Goal: Task Accomplishment & Management: Use online tool/utility

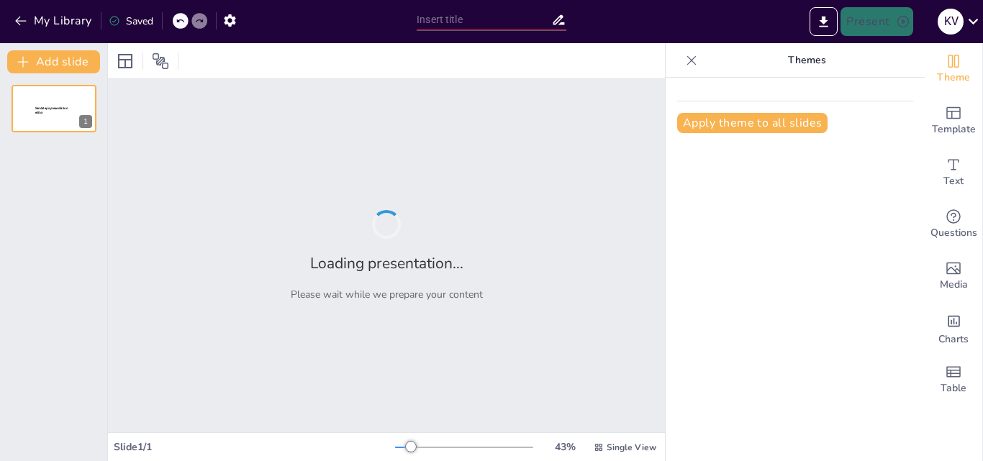
type input ""Dimensiones clave del bienestar: convivencia salud mental y alimentación segura"
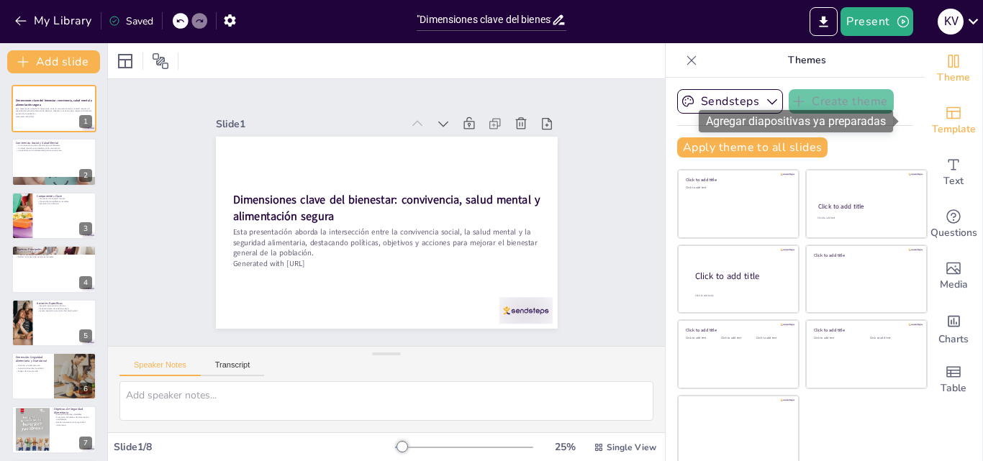
click at [946, 114] on icon "Add ready made slides" at bounding box center [953, 113] width 14 height 12
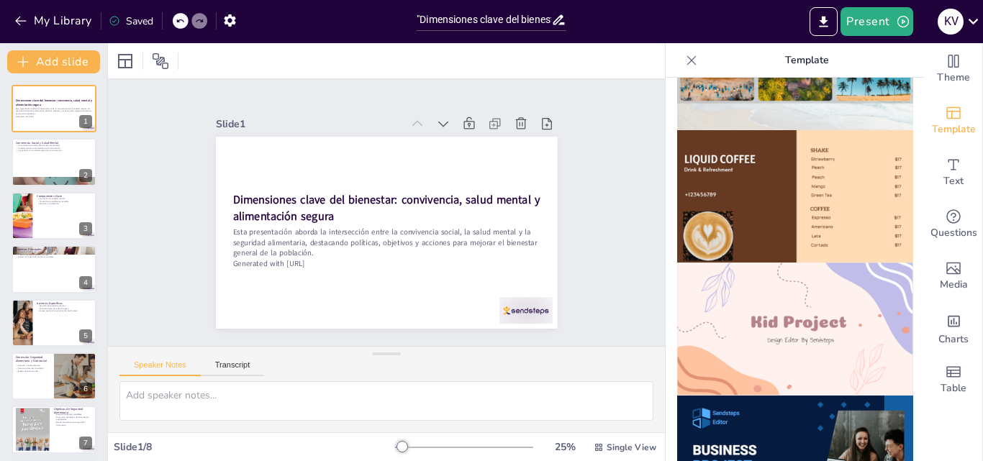
scroll to position [891, 0]
click at [765, 308] on img at bounding box center [795, 328] width 236 height 133
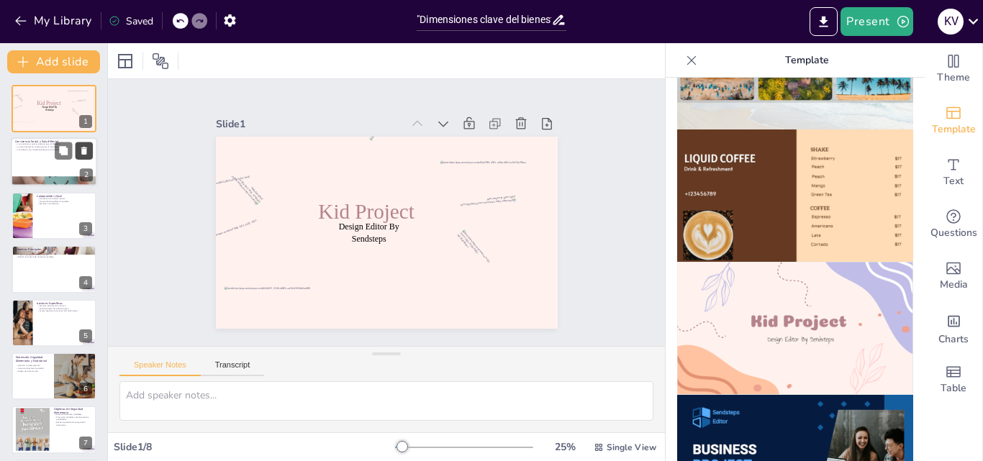
click at [81, 142] on button at bounding box center [84, 150] width 17 height 17
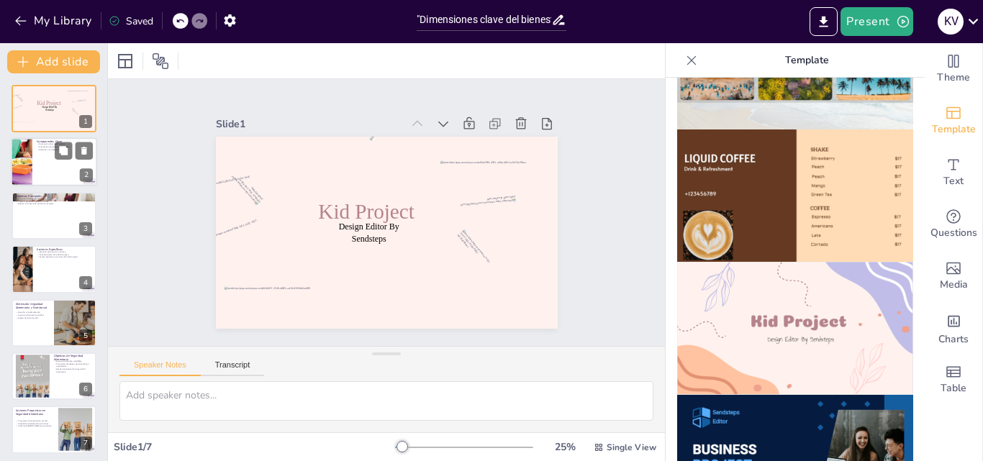
click at [31, 171] on div at bounding box center [21, 162] width 99 height 49
type textarea "Lo ipsumdolo si am conse adipis el seddoeiu temp incid utlaboreetd magnaaliqua.…"
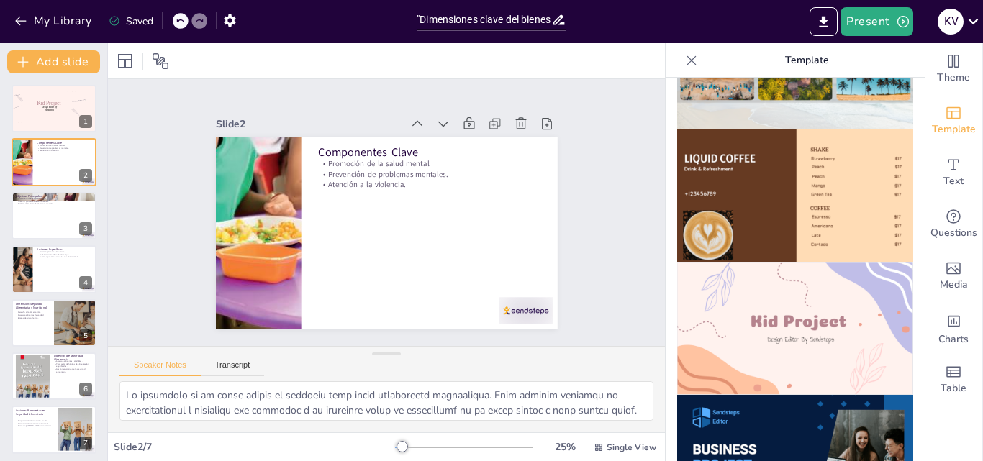
click at [195, 24] on div at bounding box center [190, 21] width 35 height 16
click at [183, 19] on icon at bounding box center [180, 21] width 9 height 9
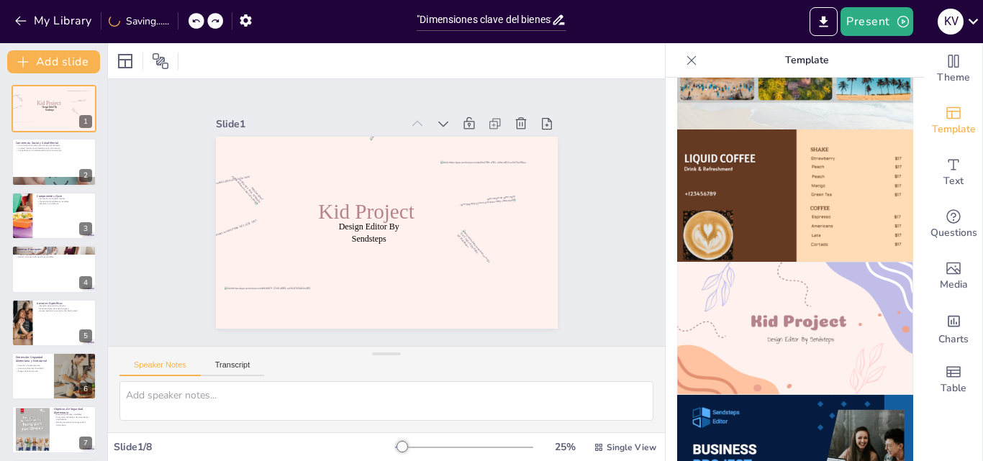
click at [196, 19] on icon at bounding box center [195, 21] width 9 height 9
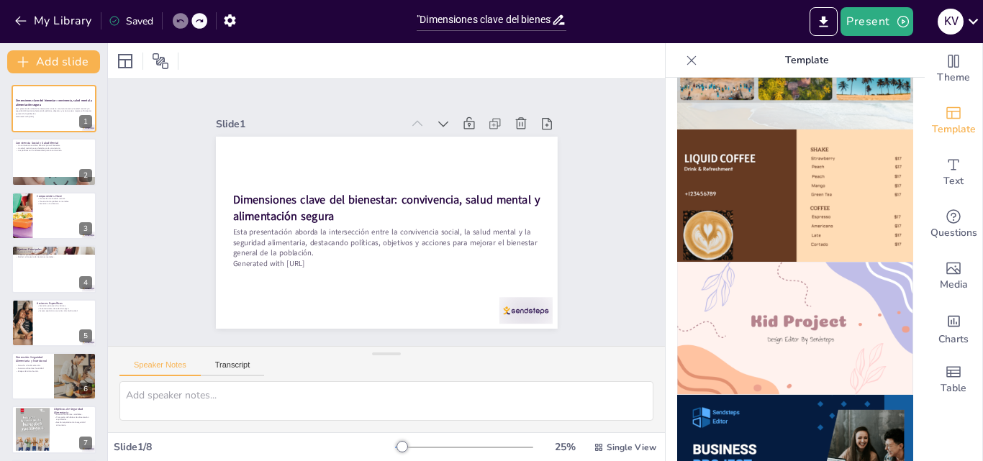
click at [765, 262] on img at bounding box center [795, 328] width 236 height 133
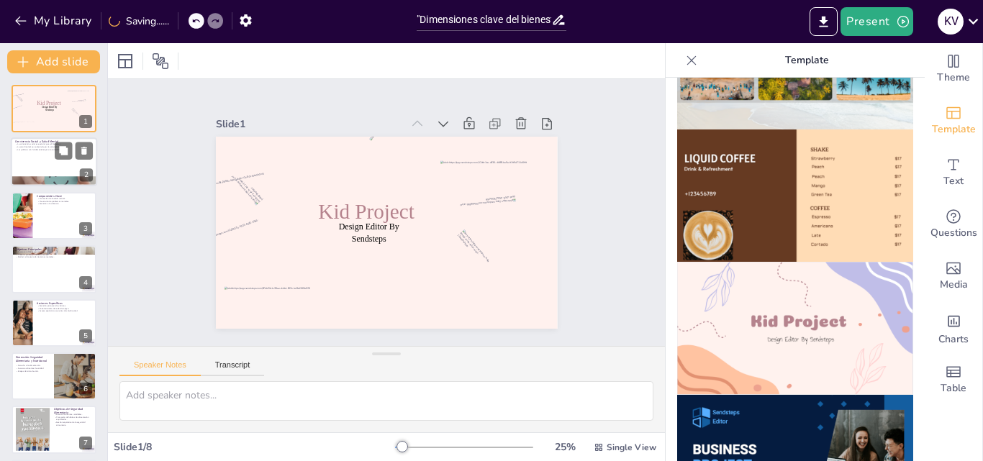
click at [53, 173] on div at bounding box center [54, 162] width 86 height 49
type textarea "La convivencia social es un componente fundamental para el bienestar de las com…"
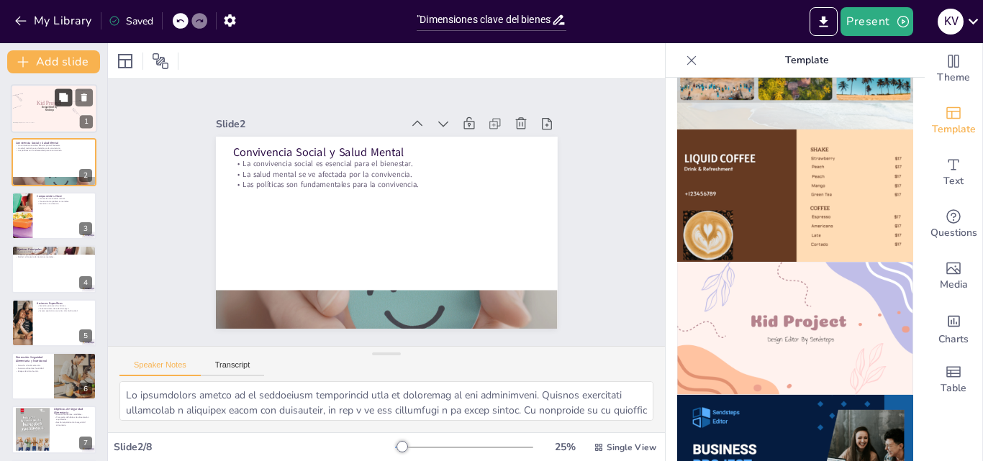
click at [61, 96] on icon at bounding box center [63, 97] width 9 height 9
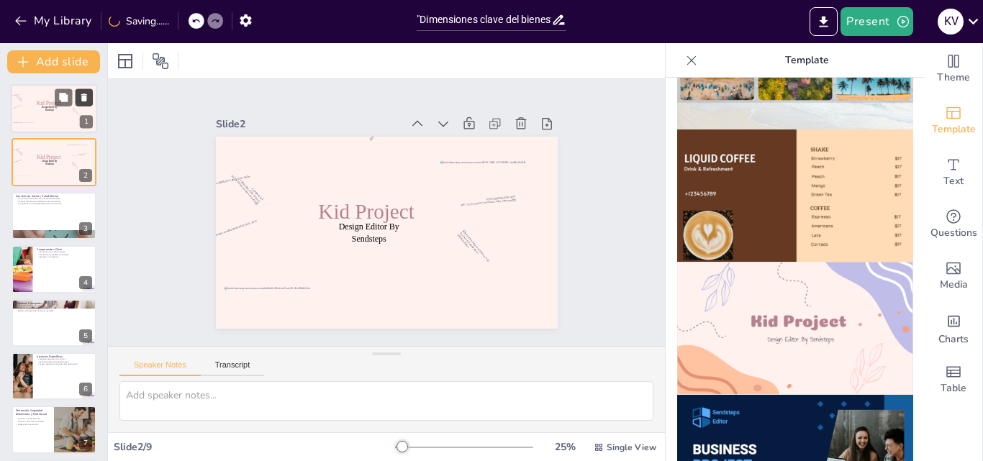
click at [86, 101] on icon at bounding box center [84, 98] width 6 height 8
type textarea "La convivencia social es un componente fundamental para el bienestar de las com…"
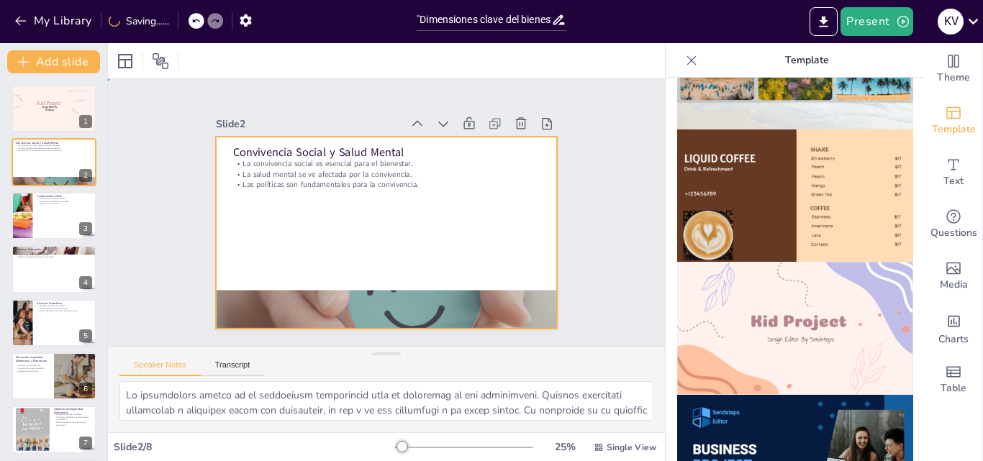
click at [301, 227] on div at bounding box center [380, 232] width 384 height 288
click at [179, 17] on icon at bounding box center [180, 21] width 9 height 9
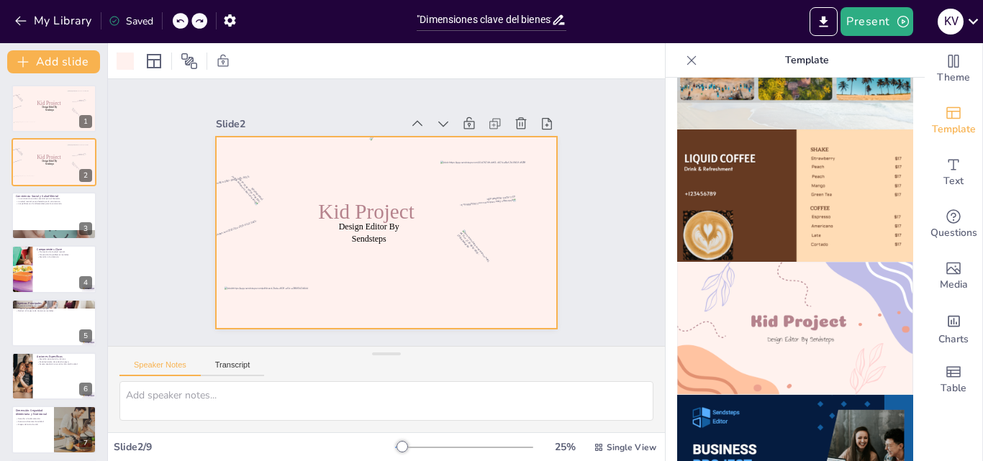
click at [179, 17] on icon at bounding box center [180, 21] width 9 height 9
type textarea "La convivencia social es un componente fundamental para el bienestar de las com…"
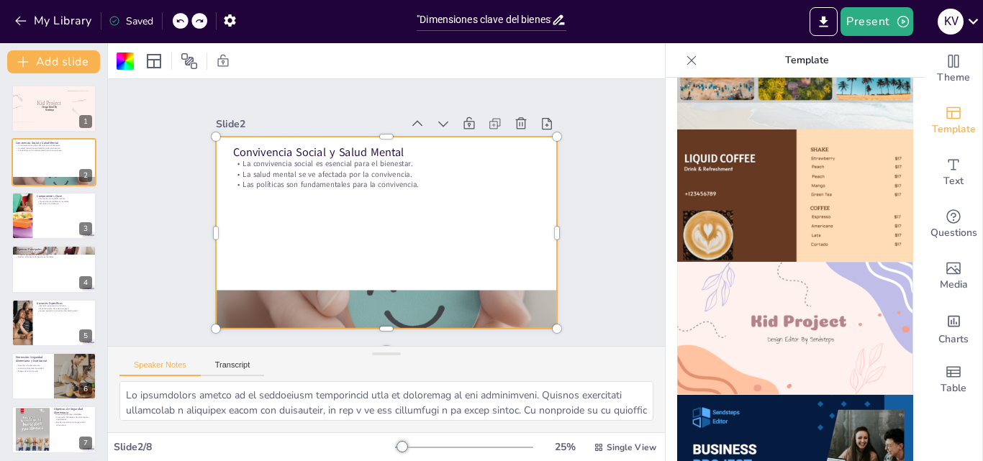
click at [179, 17] on icon at bounding box center [180, 21] width 9 height 9
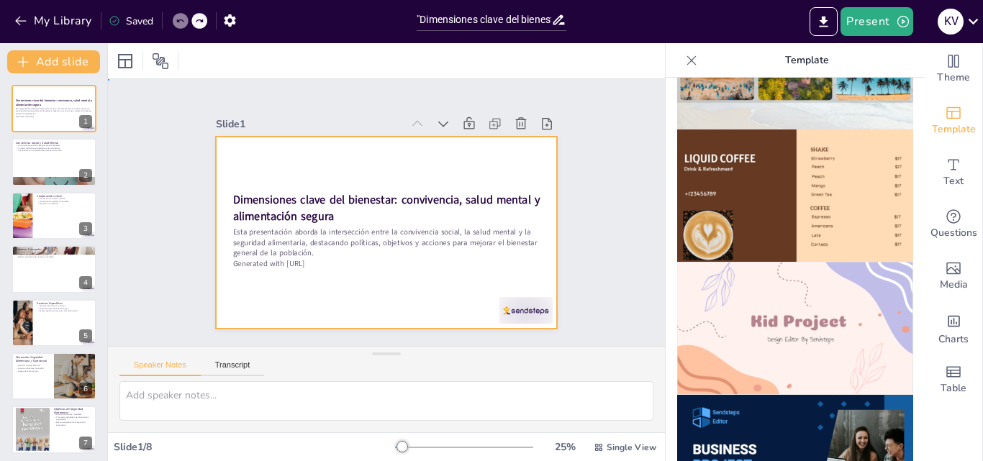
click at [261, 158] on div at bounding box center [382, 232] width 374 height 259
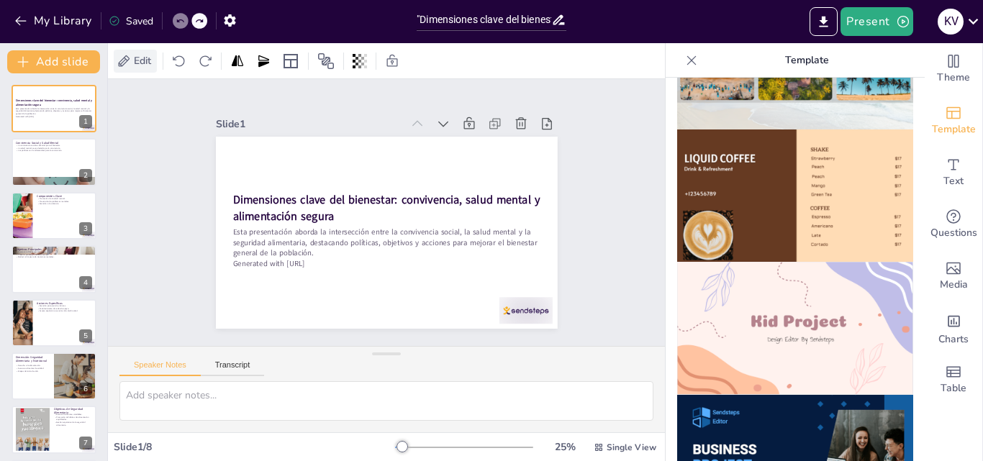
click at [142, 61] on span "Edit" at bounding box center [142, 61] width 23 height 14
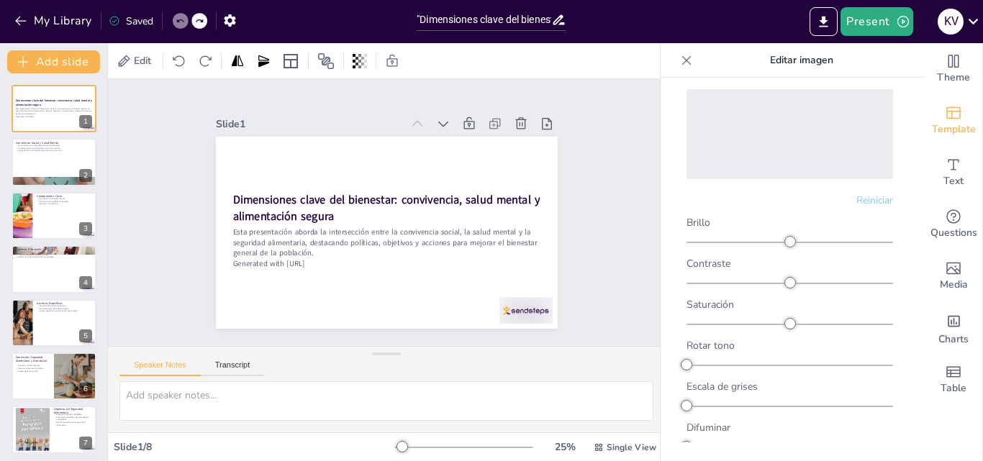
scroll to position [0, 0]
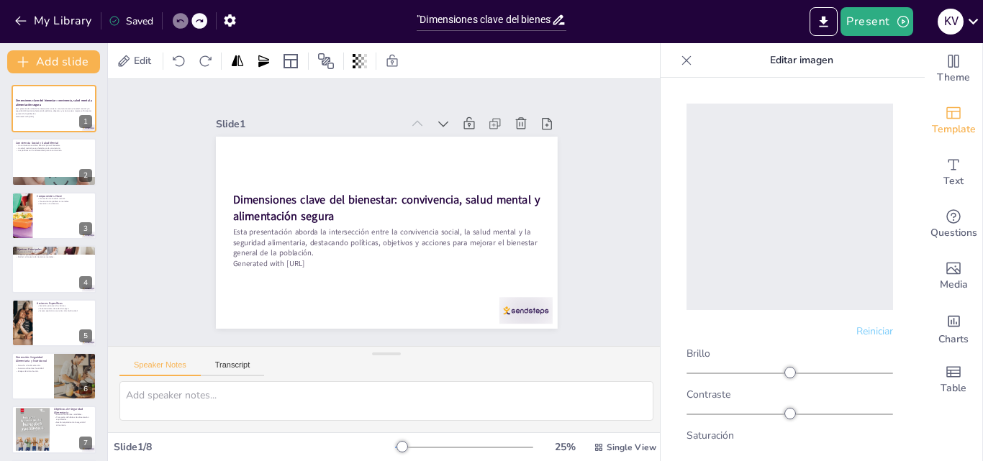
click at [688, 64] on icon at bounding box center [686, 60] width 14 height 14
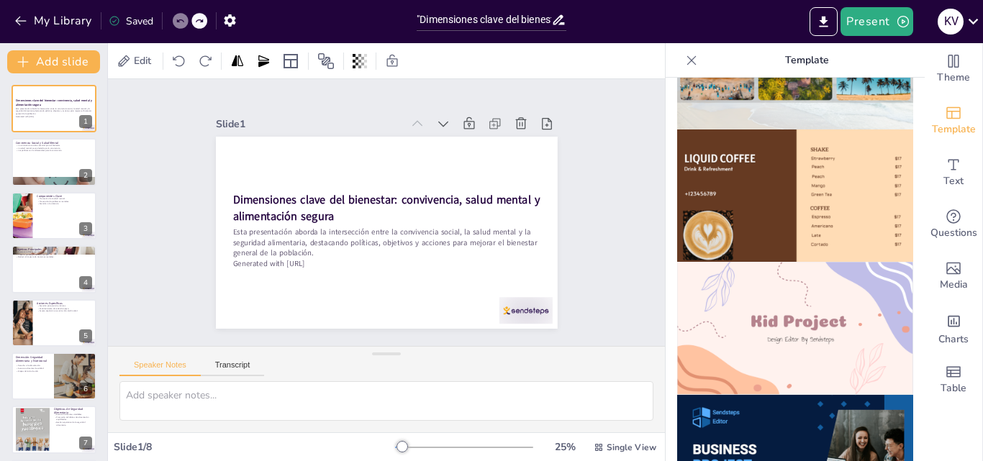
click at [686, 64] on icon at bounding box center [691, 60] width 14 height 14
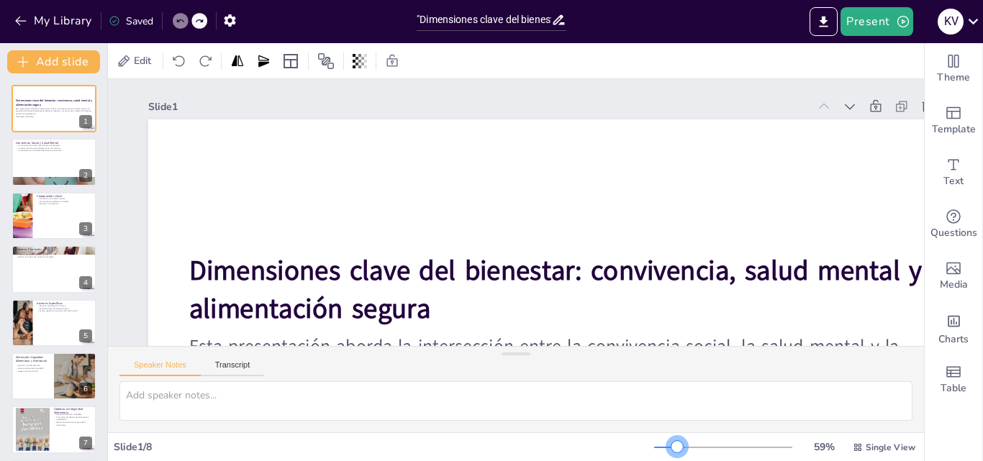
click at [668, 448] on div at bounding box center [723, 448] width 138 height 12
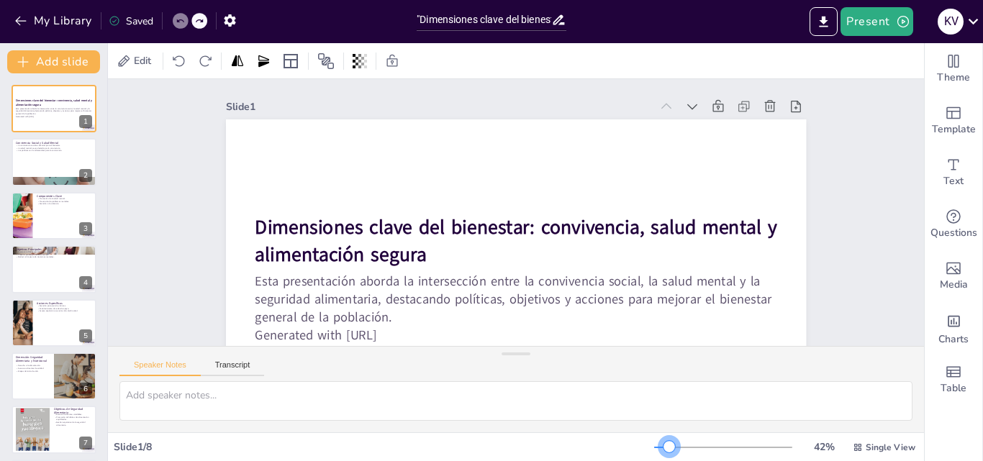
click at [660, 448] on div at bounding box center [723, 448] width 138 height 12
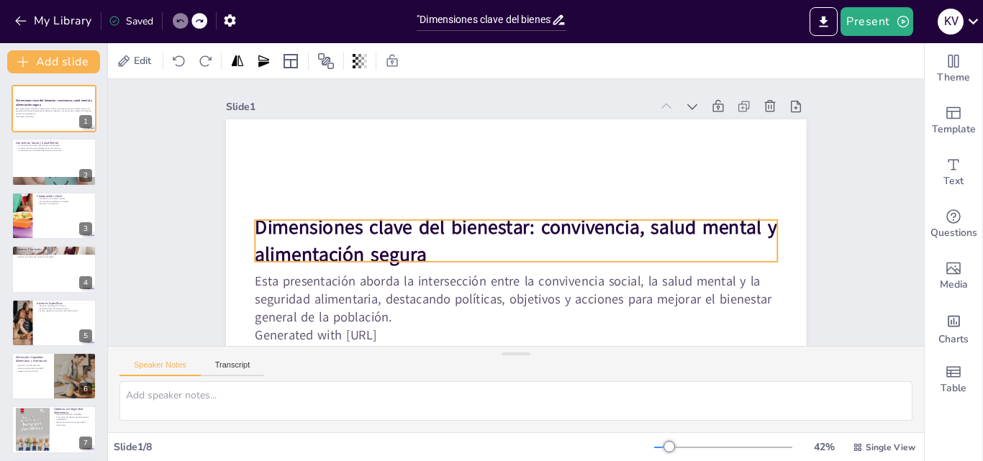
scroll to position [111, 0]
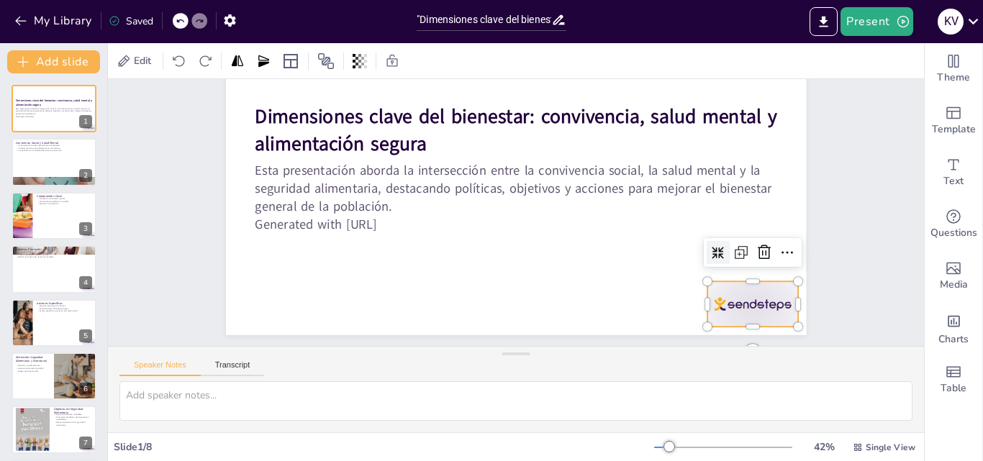
click at [723, 353] on div at bounding box center [694, 392] width 101 height 78
click at [758, 295] on icon at bounding box center [751, 303] width 16 height 17
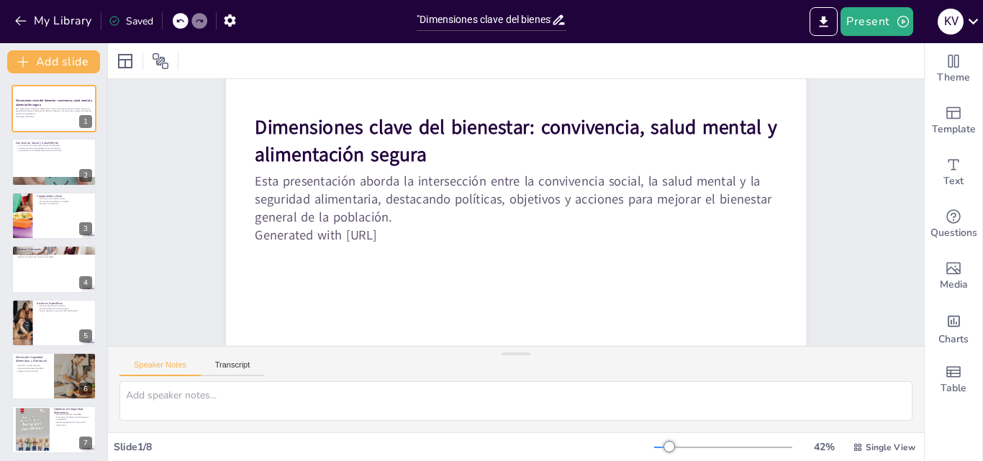
scroll to position [58, 0]
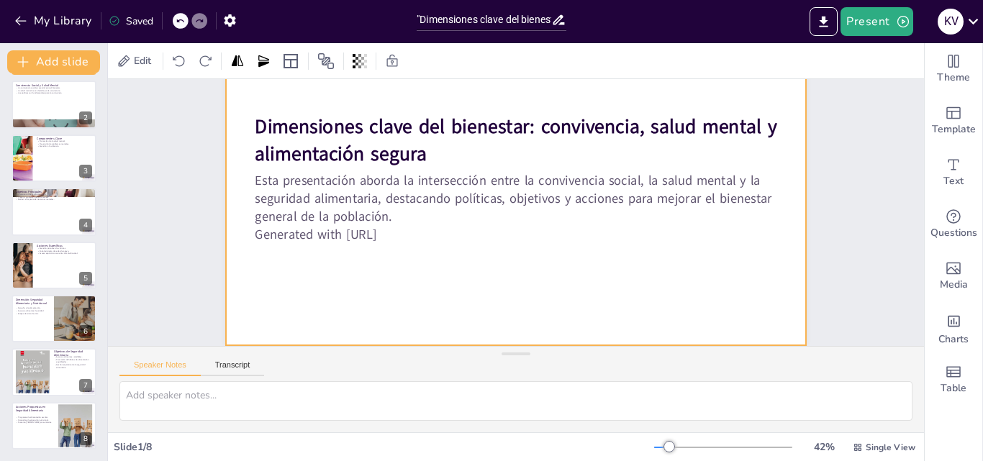
click at [308, 284] on div at bounding box center [534, 187] width 661 height 605
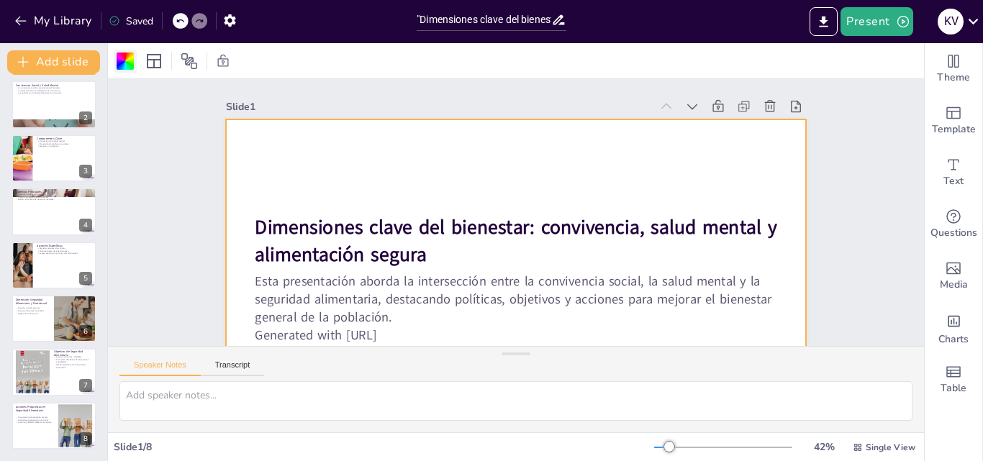
click at [124, 60] on div at bounding box center [125, 61] width 17 height 17
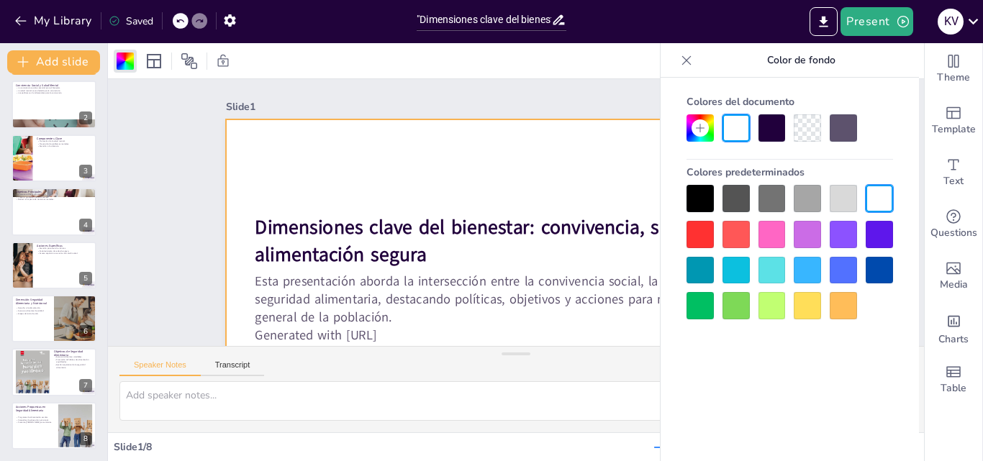
click at [808, 237] on div at bounding box center [807, 234] width 27 height 27
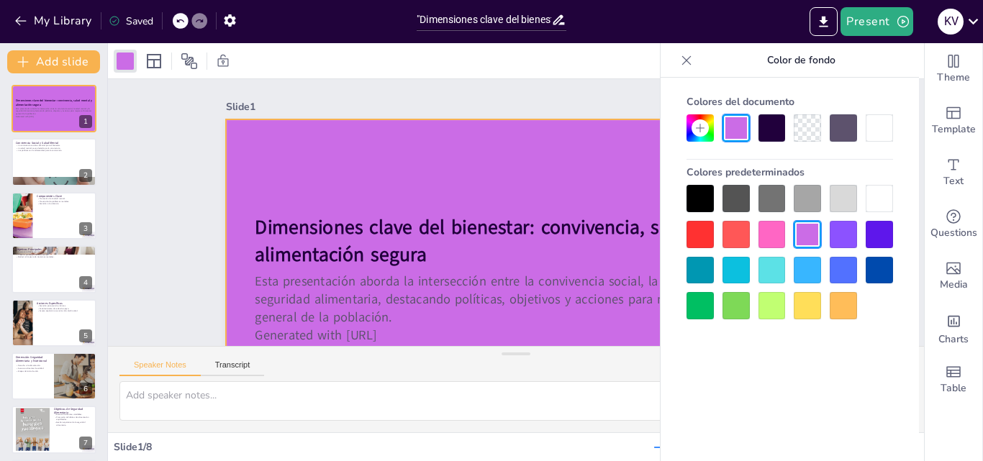
click at [829, 240] on div at bounding box center [789, 252] width 207 height 135
click at [837, 238] on div at bounding box center [843, 234] width 27 height 27
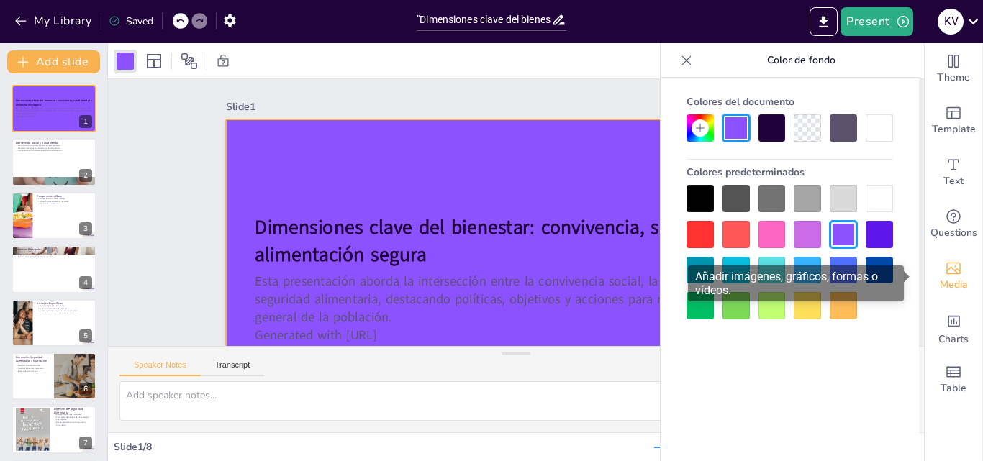
click at [946, 283] on span "Media" at bounding box center [954, 285] width 28 height 16
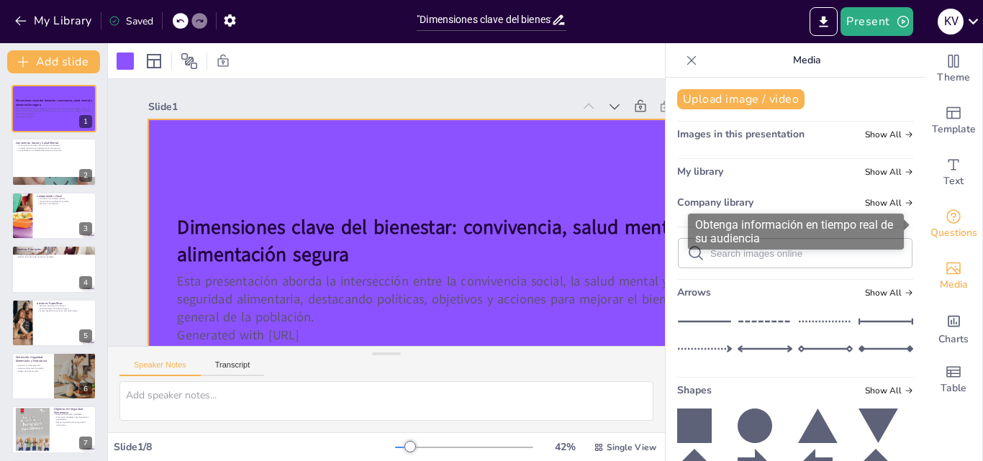
click at [945, 222] on icon "Get real-time input from your audience" at bounding box center [953, 216] width 17 height 17
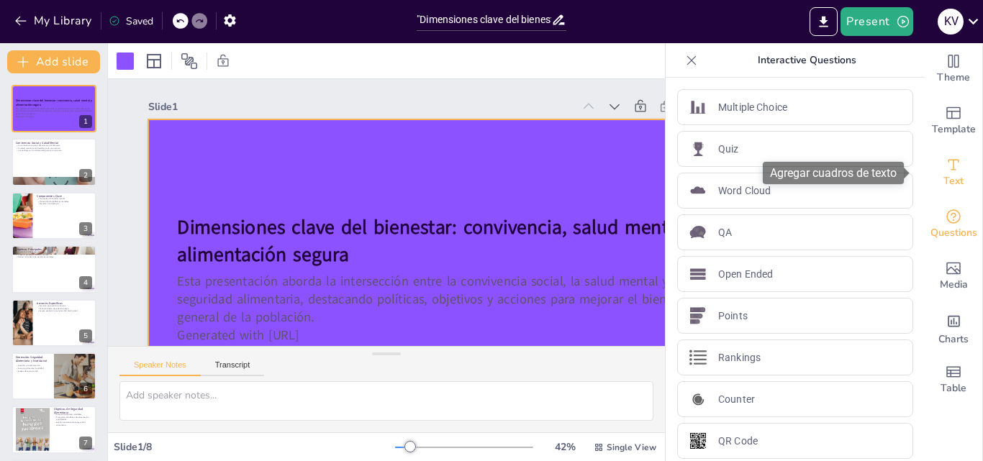
click at [948, 170] on icon "Add text boxes" at bounding box center [953, 164] width 11 height 11
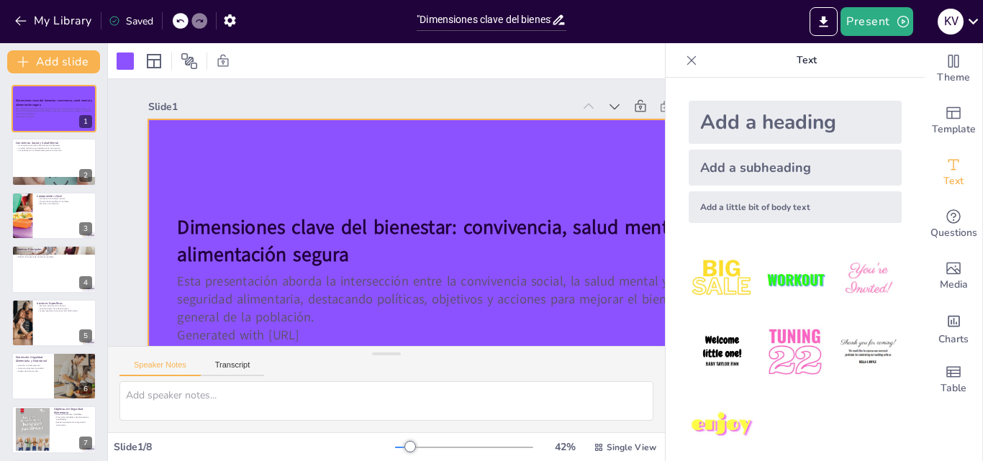
scroll to position [14, 0]
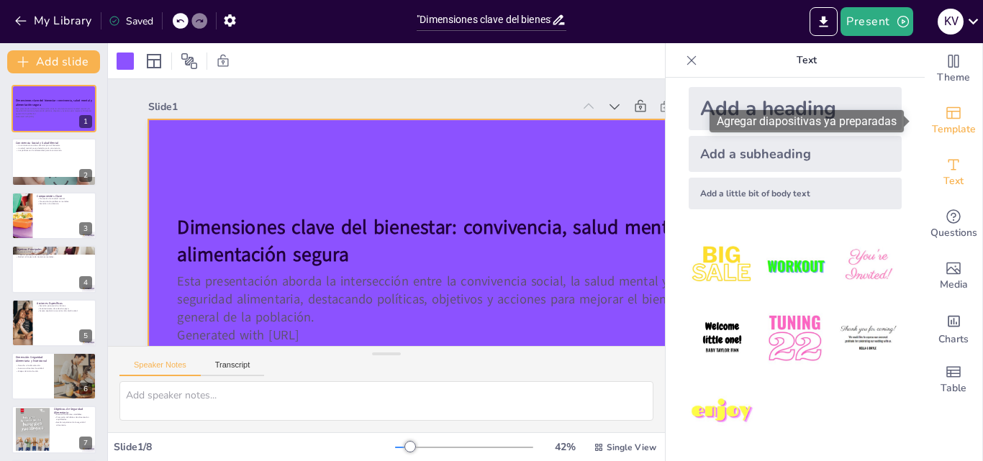
click at [933, 132] on span "Template" at bounding box center [954, 130] width 44 height 16
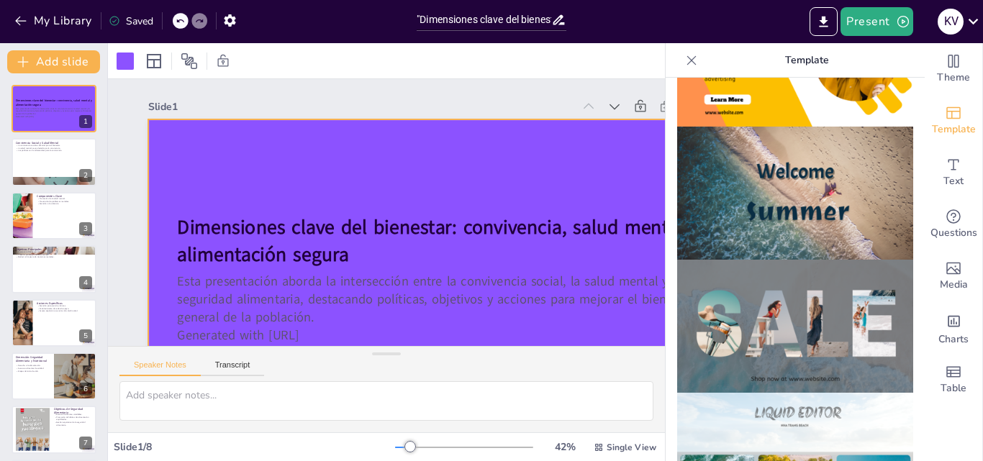
scroll to position [494, 0]
click at [777, 202] on img at bounding box center [795, 193] width 236 height 133
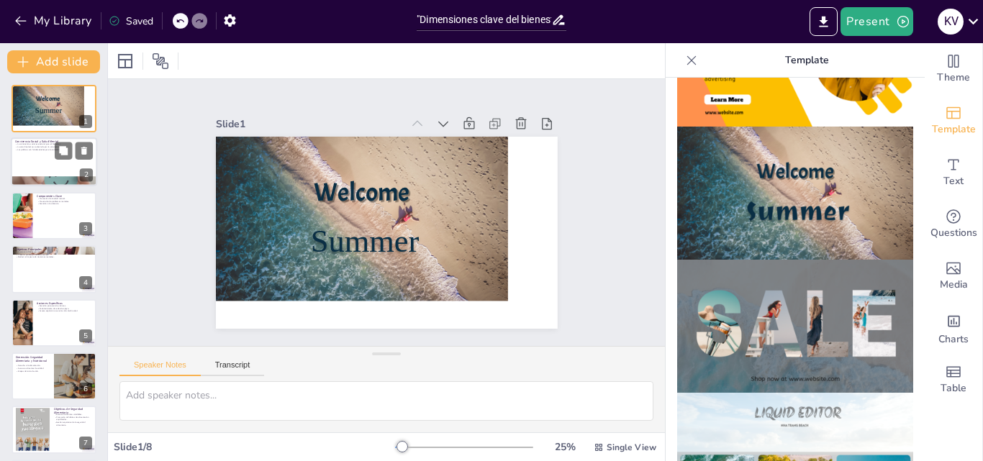
click at [42, 147] on p "La salud mental se ve afectada por la convivencia." at bounding box center [54, 147] width 78 height 3
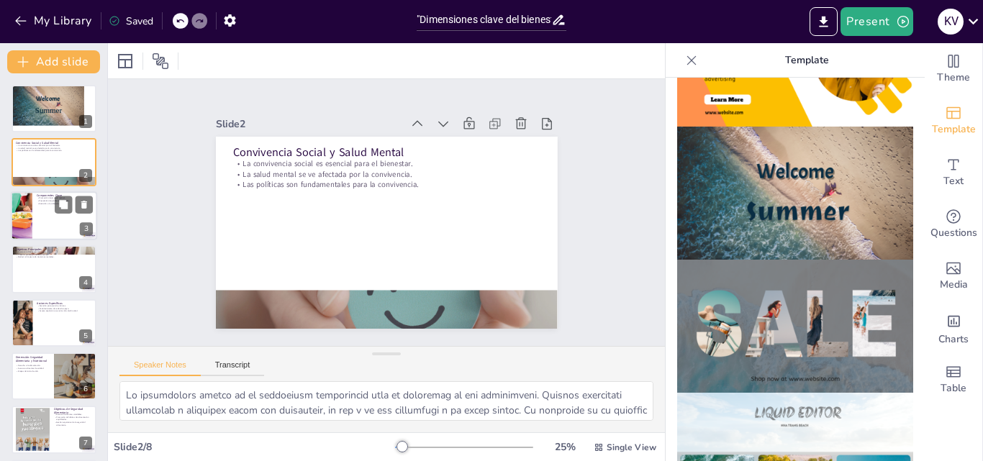
click at [45, 217] on div at bounding box center [54, 215] width 86 height 49
type textarea "Lo ipsumdolo si am conse adipis el seddoeiu temp incid utlaboreetd magnaaliqua.…"
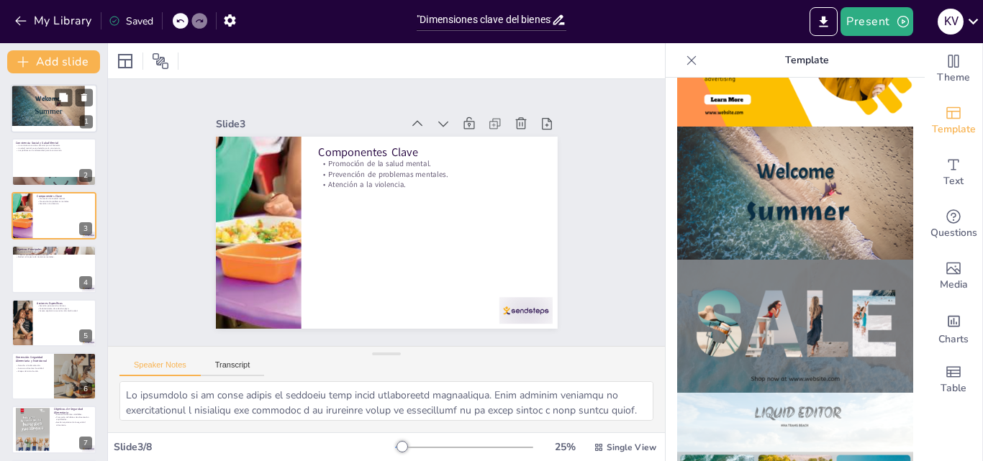
click at [38, 99] on span "Welcome" at bounding box center [47, 98] width 24 height 8
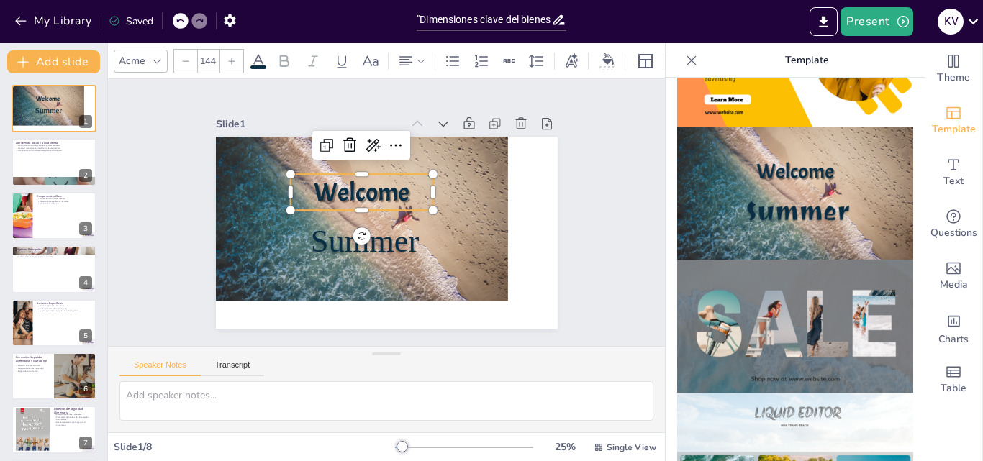
click at [373, 199] on span "Welcome" at bounding box center [369, 185] width 101 height 60
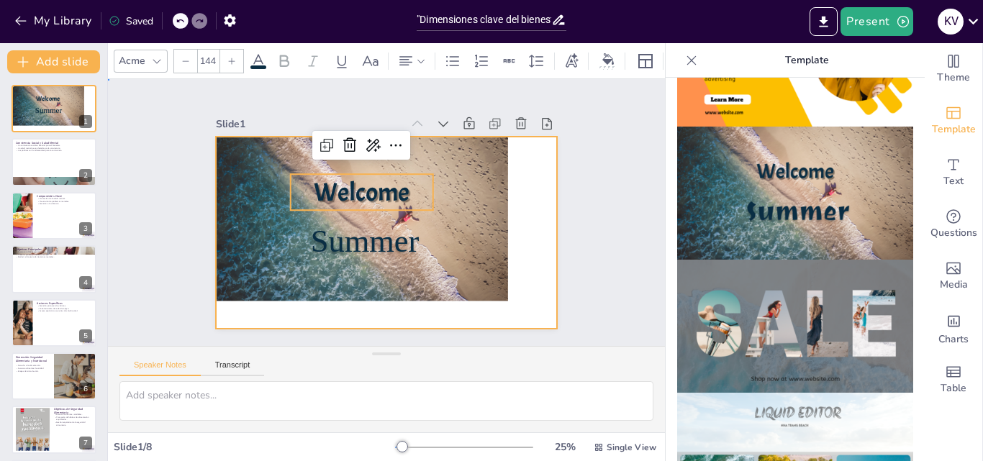
click at [445, 258] on div at bounding box center [361, 208] width 334 height 269
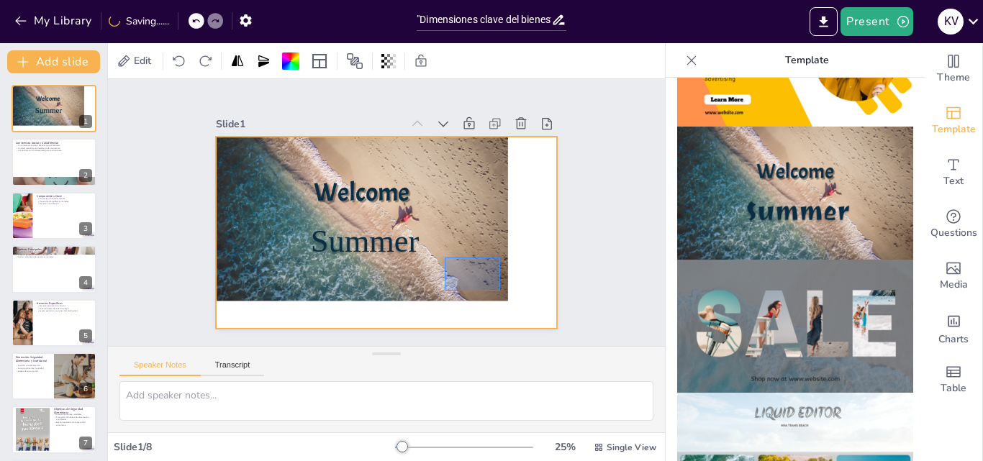
drag, startPoint x: 445, startPoint y: 258, endPoint x: 500, endPoint y: 291, distance: 64.5
click at [500, 291] on div at bounding box center [377, 229] width 392 height 337
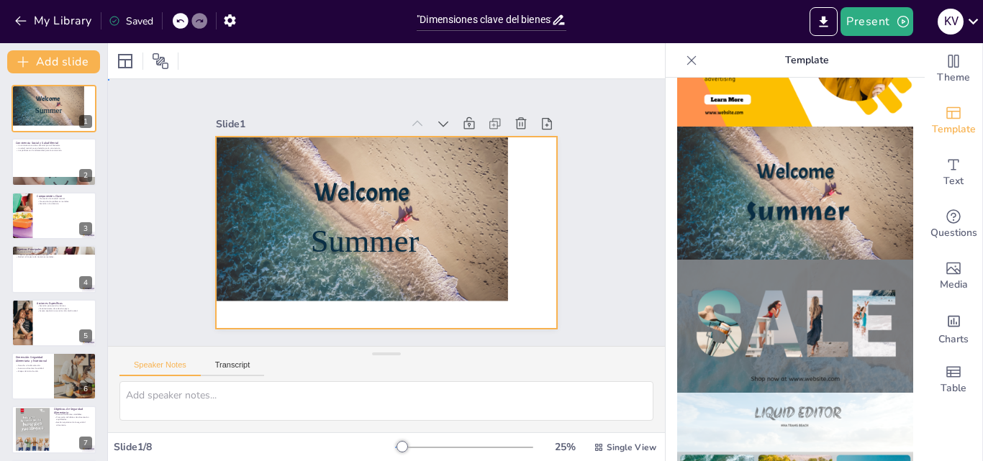
click at [491, 222] on div at bounding box center [360, 211] width 329 height 247
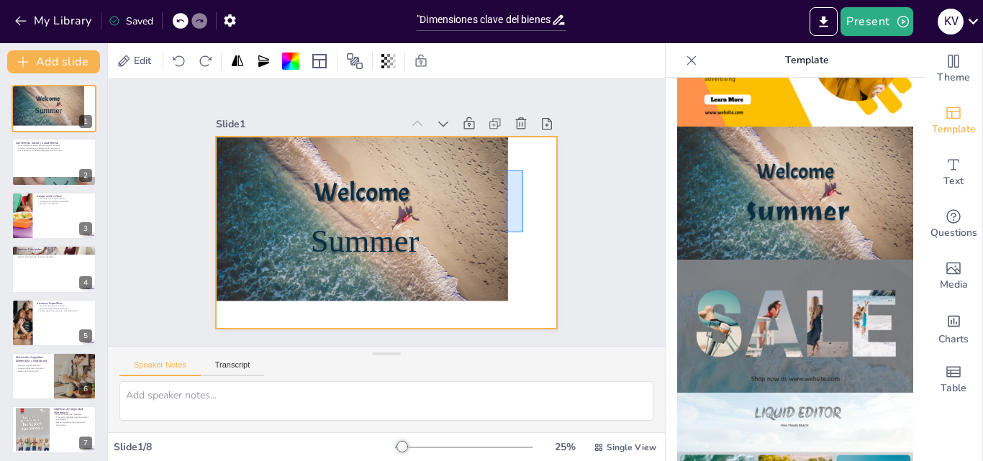
drag, startPoint x: 507, startPoint y: 232, endPoint x: 527, endPoint y: 163, distance: 72.2
click at [527, 163] on div at bounding box center [380, 232] width 384 height 289
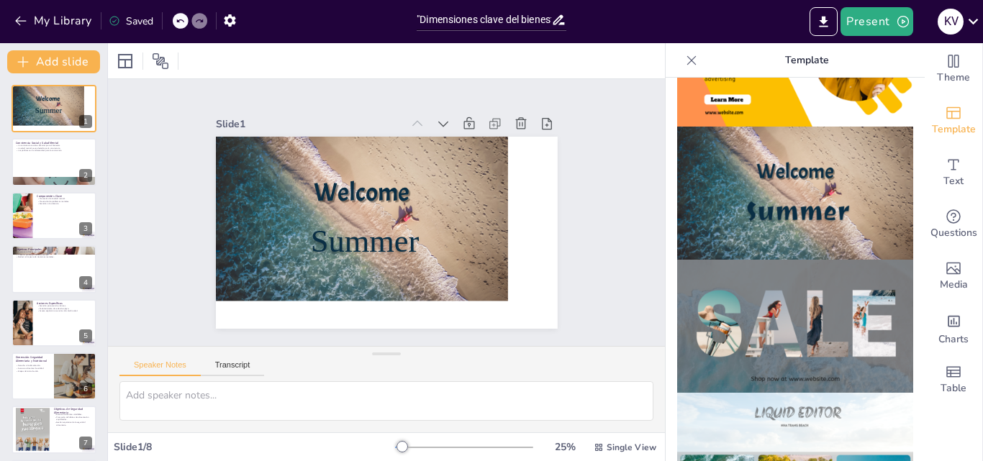
click at [176, 14] on div at bounding box center [190, 21] width 35 height 16
click at [183, 24] on icon at bounding box center [180, 21] width 9 height 9
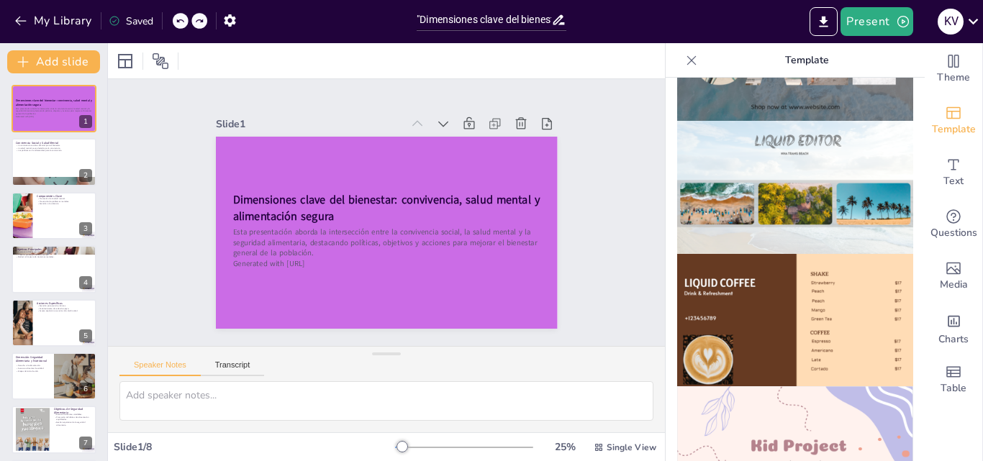
scroll to position [1444, 0]
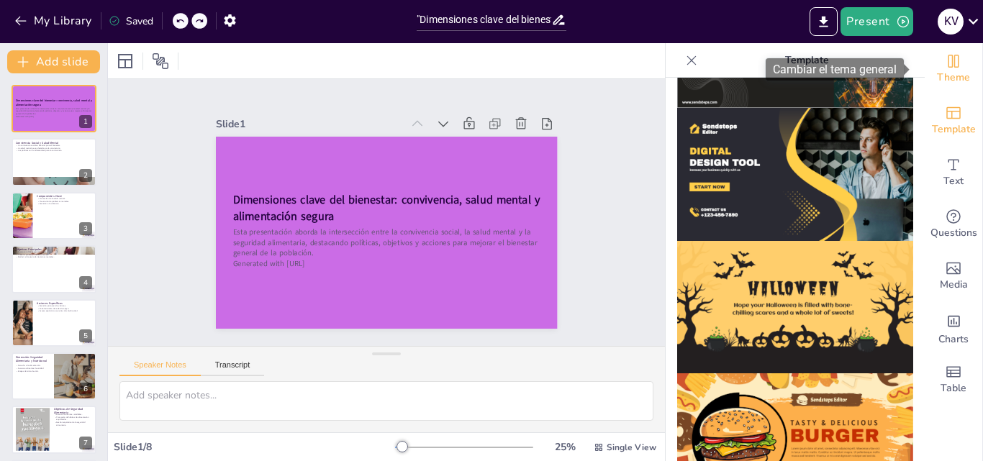
click at [948, 63] on icon "Change the overall theme" at bounding box center [953, 61] width 11 height 13
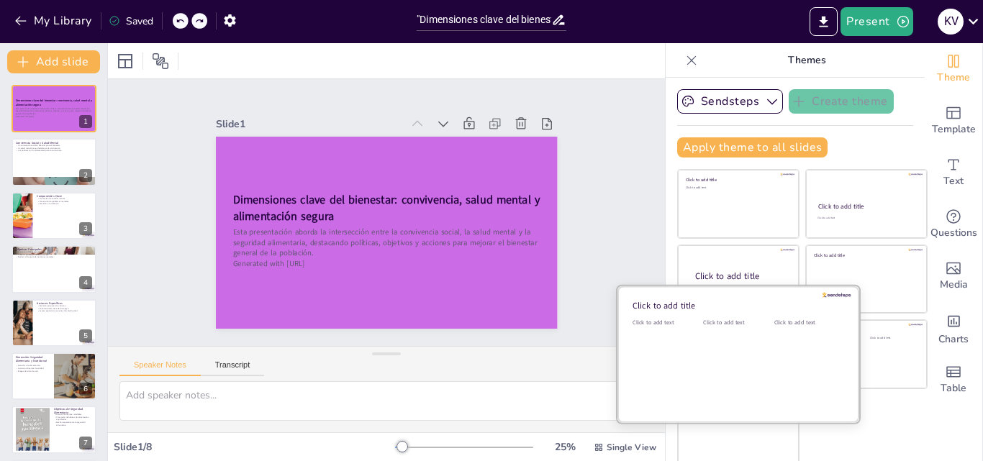
scroll to position [3, 0]
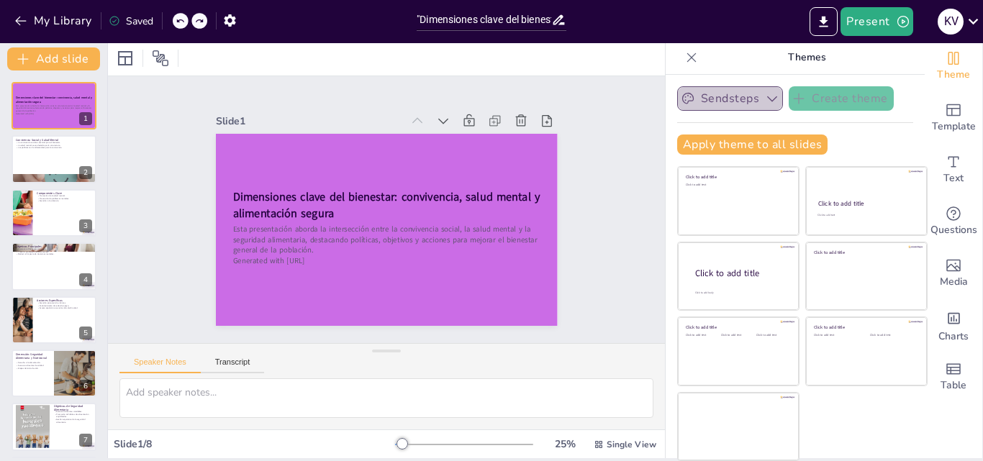
click at [754, 106] on button "Sendsteps" at bounding box center [730, 98] width 106 height 24
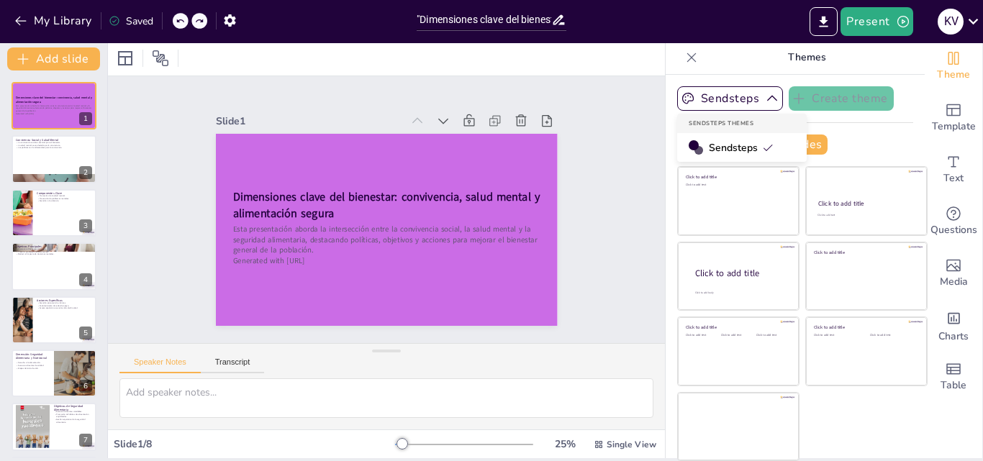
click at [738, 145] on span "Sendsteps" at bounding box center [741, 148] width 65 height 14
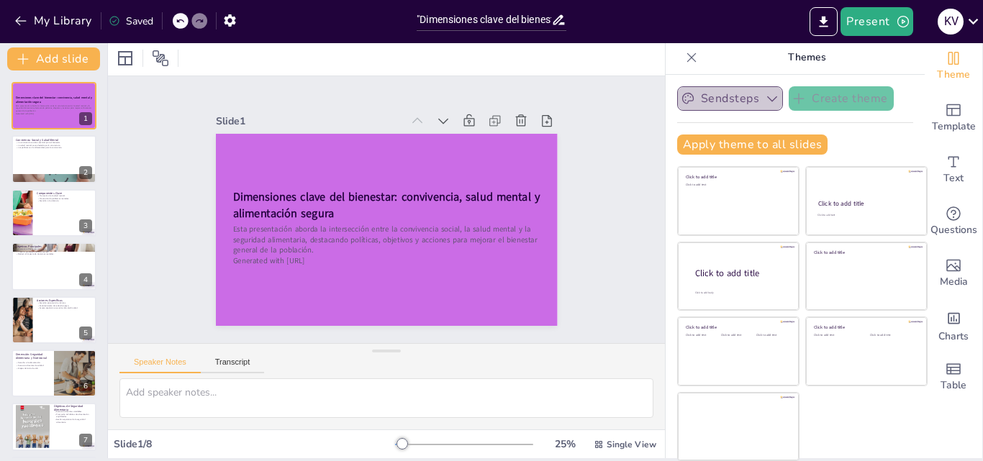
click at [725, 101] on button "Sendsteps" at bounding box center [730, 98] width 106 height 24
click at [860, 137] on div "Apply theme to all slides" at bounding box center [795, 145] width 236 height 20
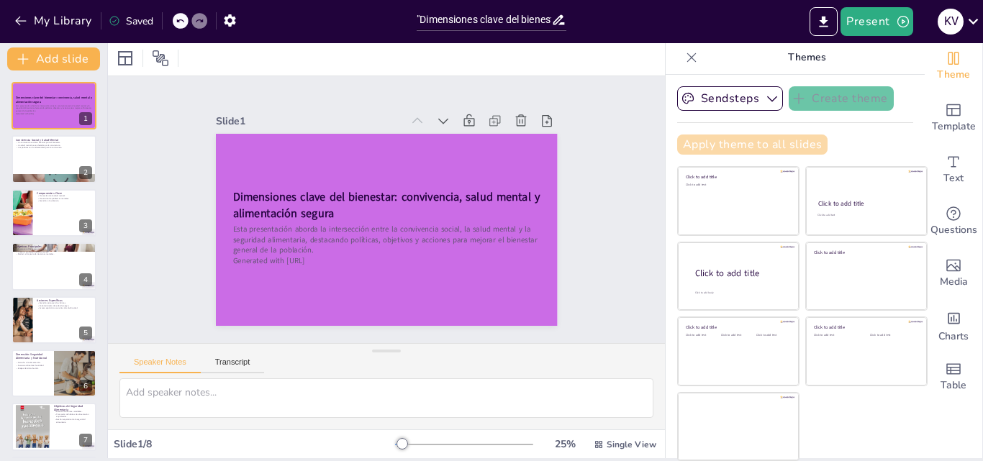
click at [765, 140] on button "Apply theme to all slides" at bounding box center [752, 145] width 150 height 20
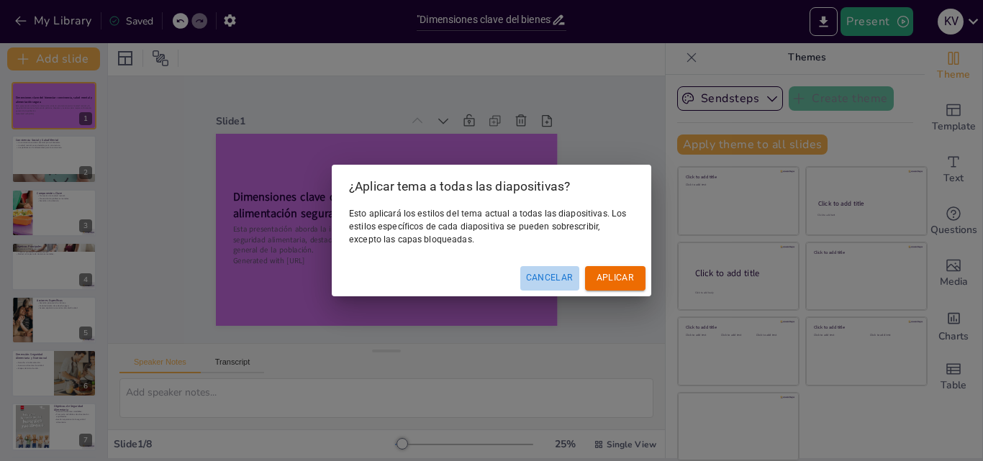
click at [550, 276] on font "Cancelar" at bounding box center [549, 278] width 47 height 10
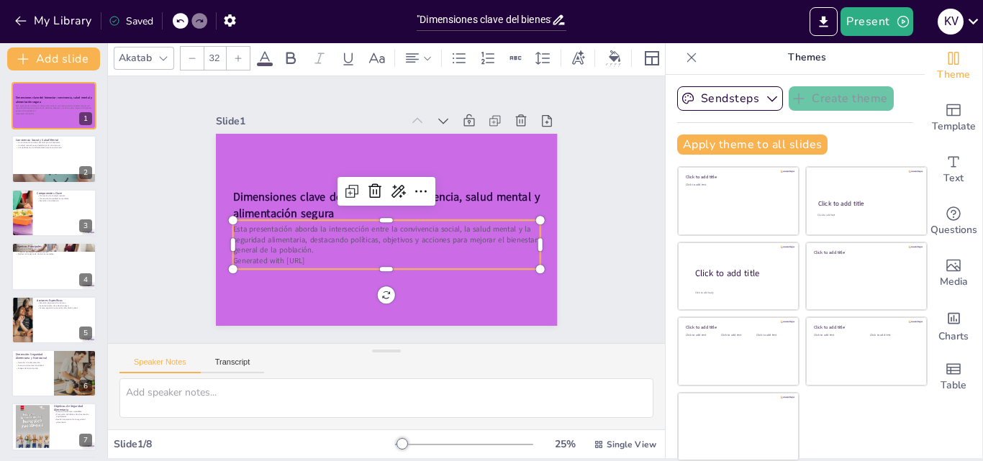
click at [351, 237] on p "Esta presentación aborda la intersección entre la convivencia social, la salud …" at bounding box center [377, 238] width 302 height 125
click at [263, 51] on icon at bounding box center [264, 58] width 13 height 14
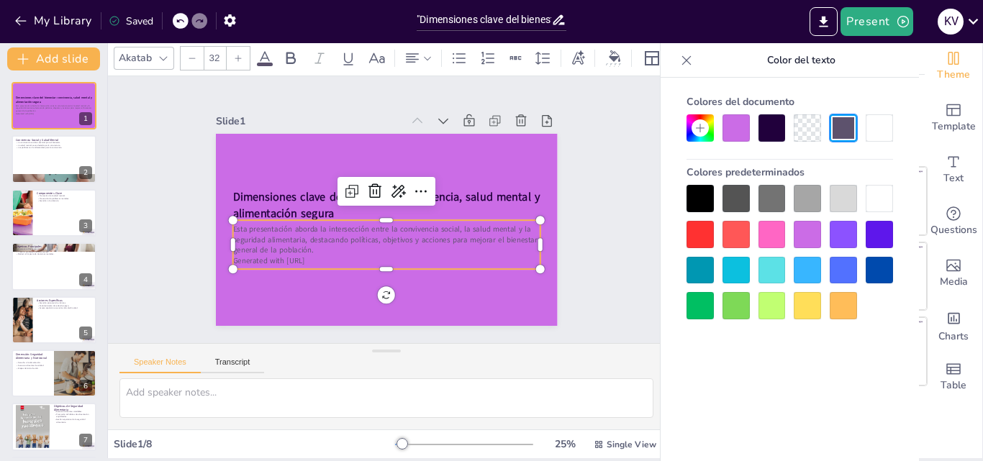
drag, startPoint x: 686, startPoint y: 213, endPoint x: 694, endPoint y: 199, distance: 16.1
click at [694, 199] on div at bounding box center [789, 252] width 207 height 135
click at [694, 199] on div at bounding box center [699, 198] width 27 height 27
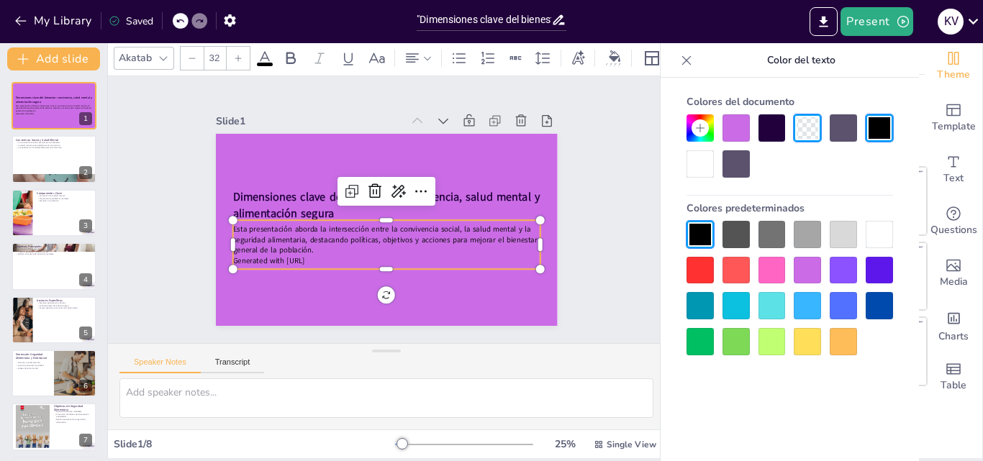
click at [243, 54] on div at bounding box center [238, 58] width 23 height 23
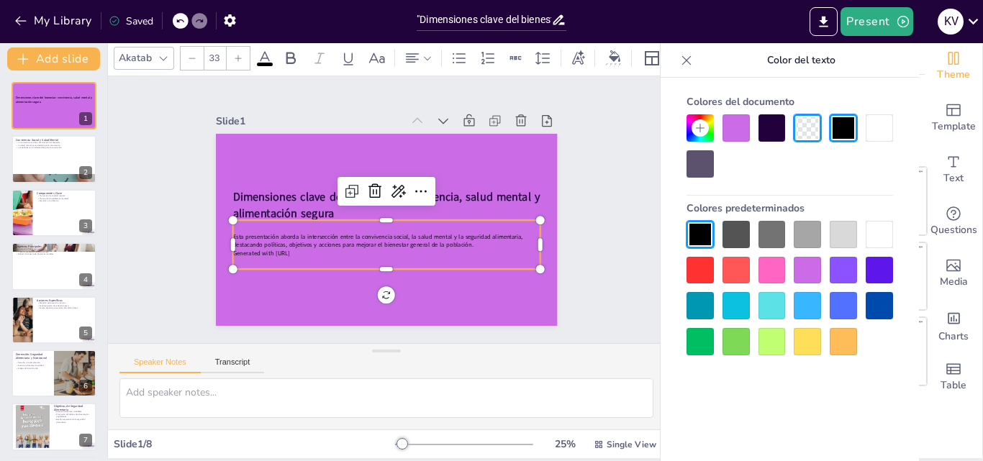
click at [243, 54] on div at bounding box center [238, 58] width 23 height 23
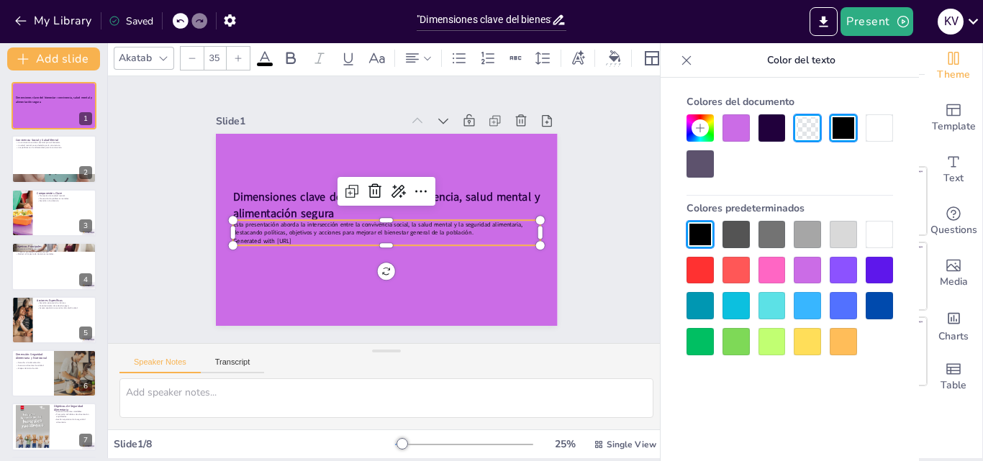
click at [243, 54] on div at bounding box center [238, 58] width 23 height 23
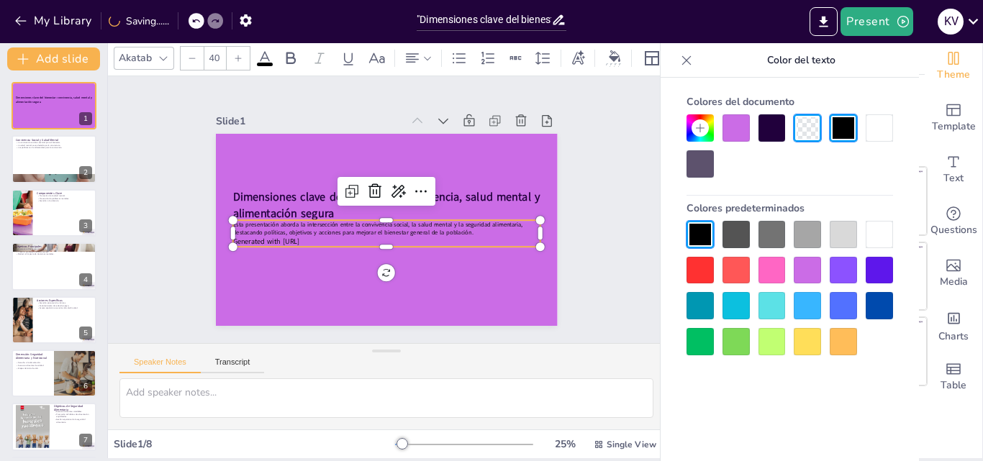
click at [243, 54] on div at bounding box center [238, 58] width 23 height 23
type input "44"
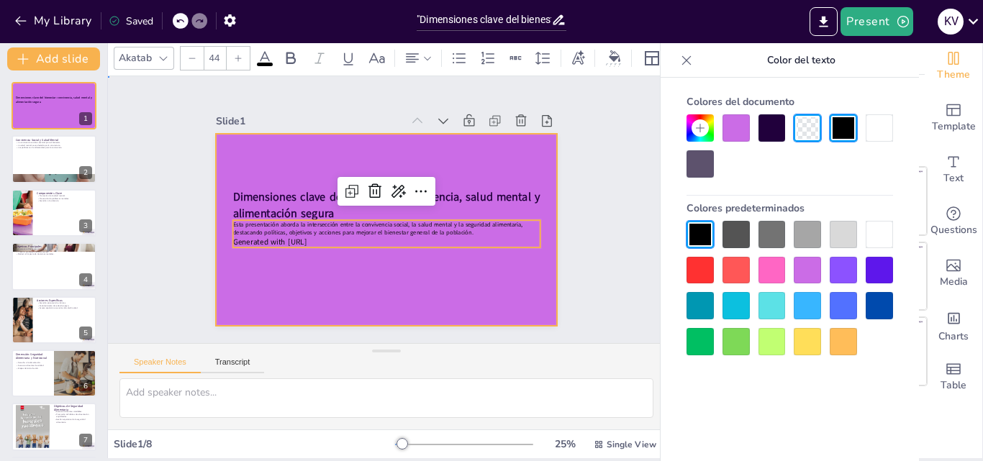
click at [270, 258] on div at bounding box center [377, 226] width 392 height 337
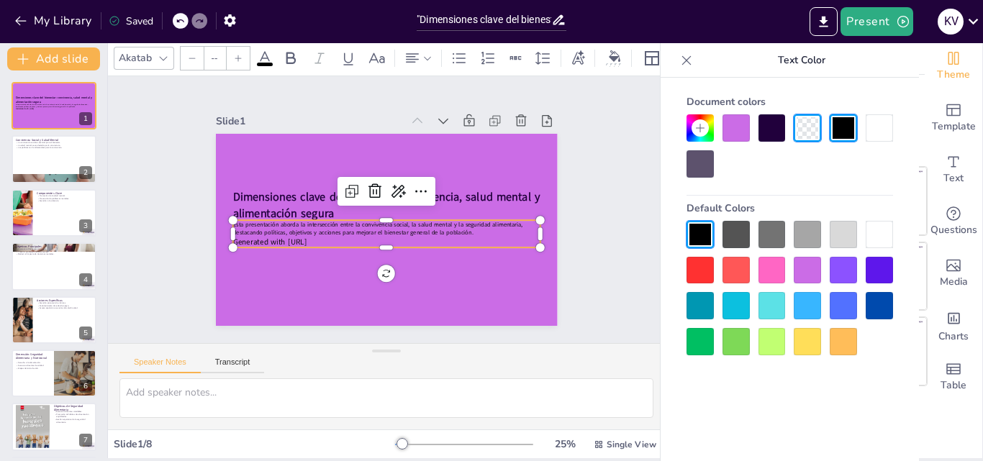
click at [220, 216] on div "Dimensiones clave del bienestar: convivencia, salud mental y alimentación segur…" at bounding box center [382, 229] width 374 height 259
click at [230, 219] on span "Esta presentación aborda la intersección entre la convivencia social, la salud …" at bounding box center [373, 222] width 287 height 68
click at [235, 219] on span "Esta presentación aborda la intersección entre la convivencia social, la salud …" at bounding box center [370, 219] width 271 height 125
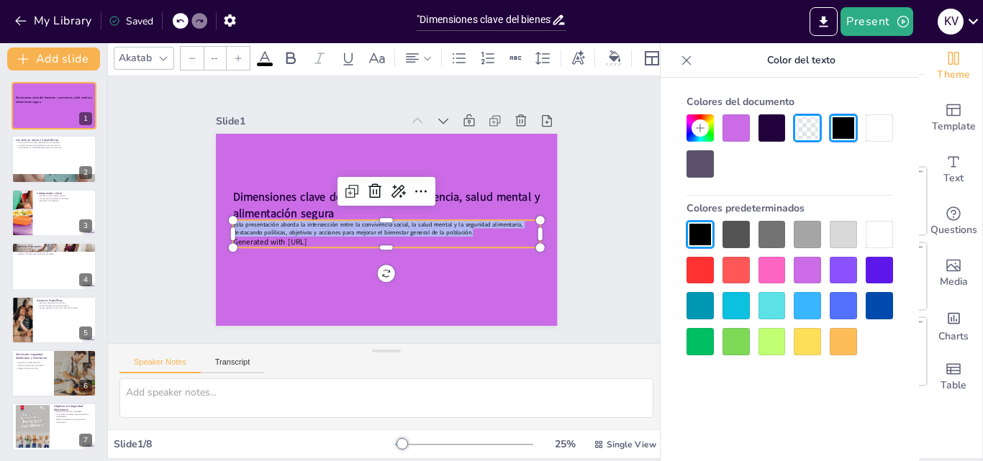
click at [229, 47] on div at bounding box center [238, 58] width 23 height 23
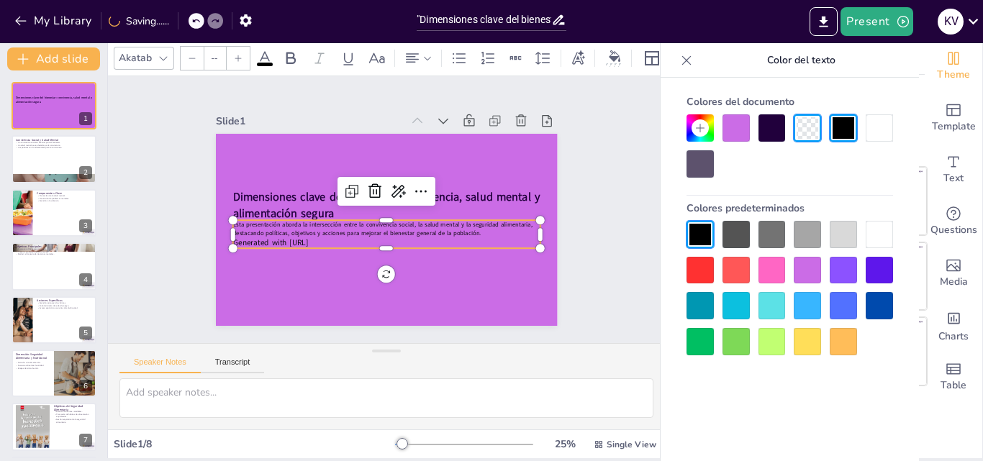
click at [229, 47] on div at bounding box center [238, 58] width 23 height 23
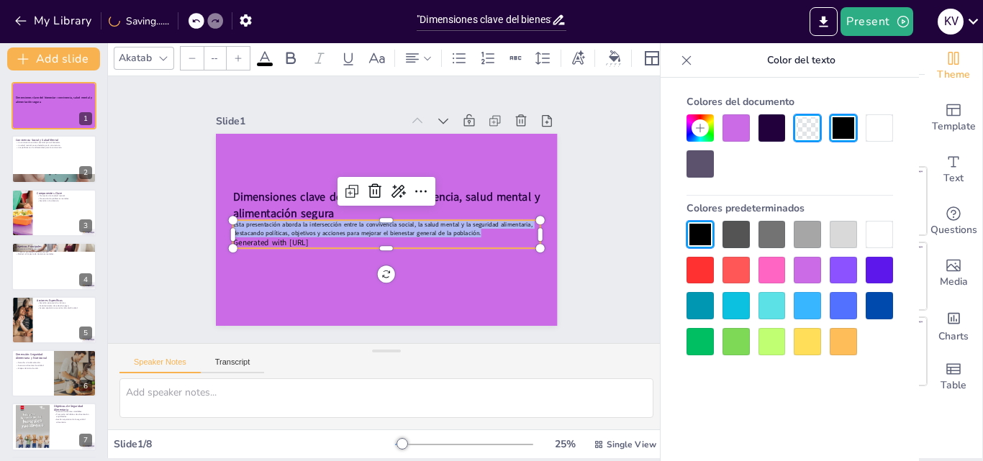
click at [229, 47] on div at bounding box center [238, 58] width 23 height 23
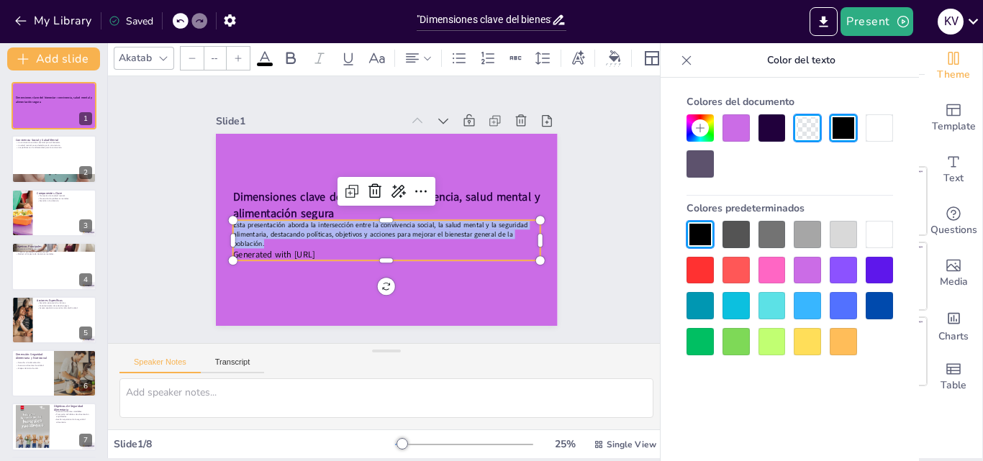
click at [229, 47] on div at bounding box center [238, 58] width 23 height 23
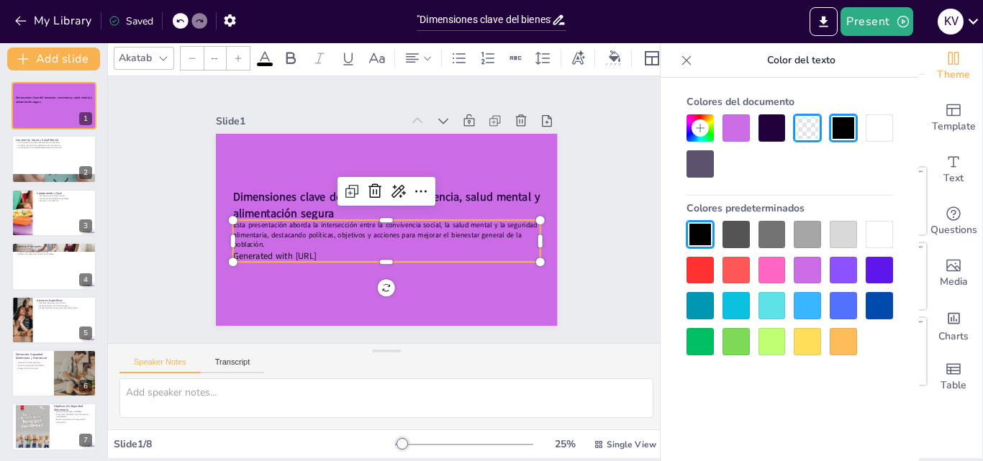
click at [229, 47] on div at bounding box center [238, 58] width 23 height 23
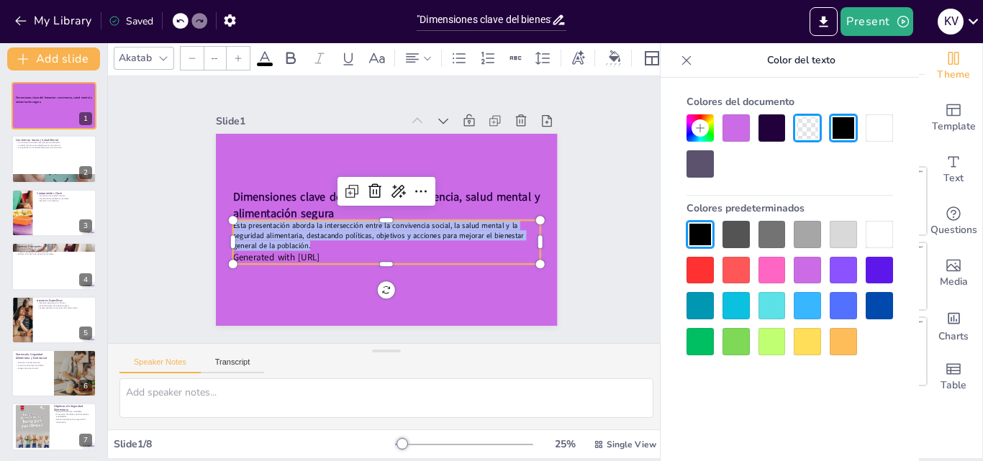
click at [229, 47] on div at bounding box center [238, 58] width 23 height 23
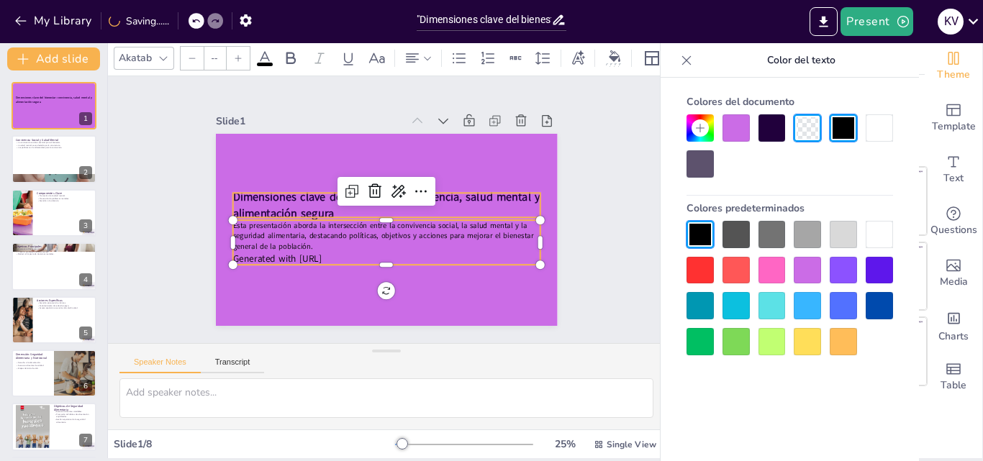
click at [240, 193] on strong "Dimensiones clave del bienestar: convivencia, salud mental y alimentación segura" at bounding box center [388, 197] width 302 height 109
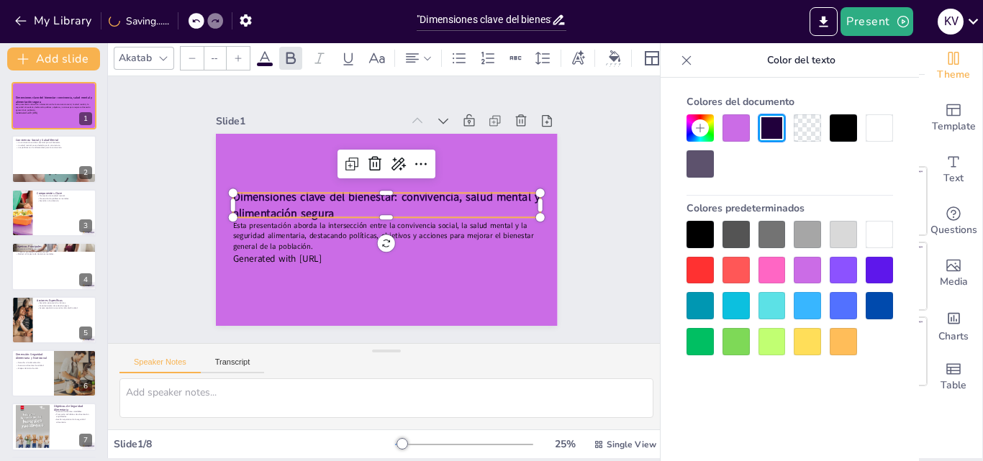
type input "48"
click at [162, 58] on icon at bounding box center [164, 59] width 12 height 12
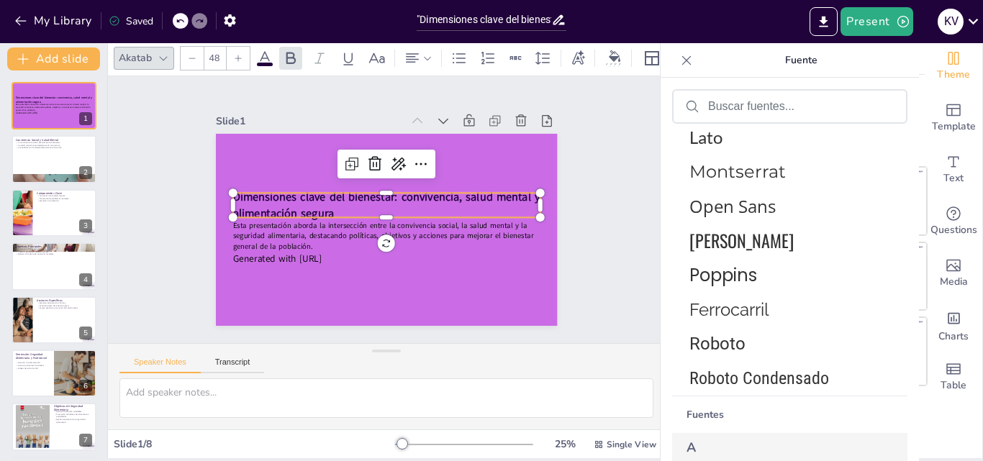
scroll to position [194, 0]
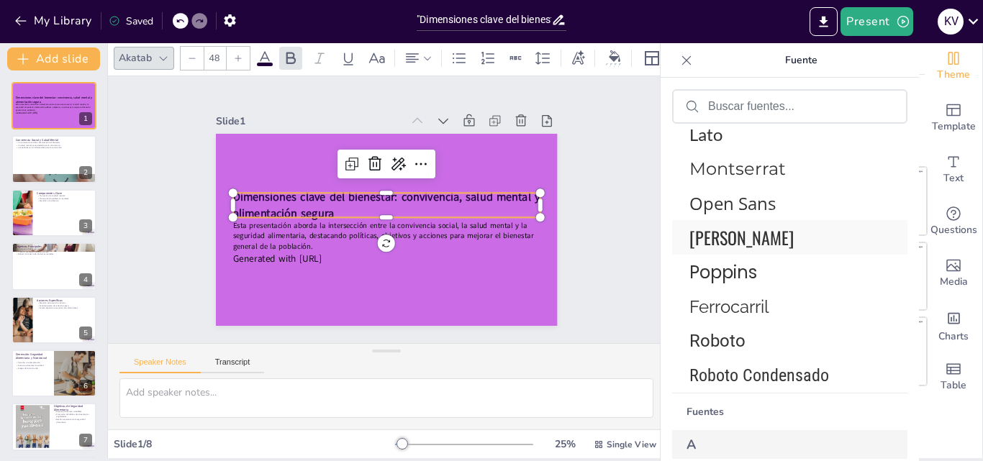
click at [724, 250] on font "[PERSON_NAME]" at bounding box center [741, 237] width 104 height 26
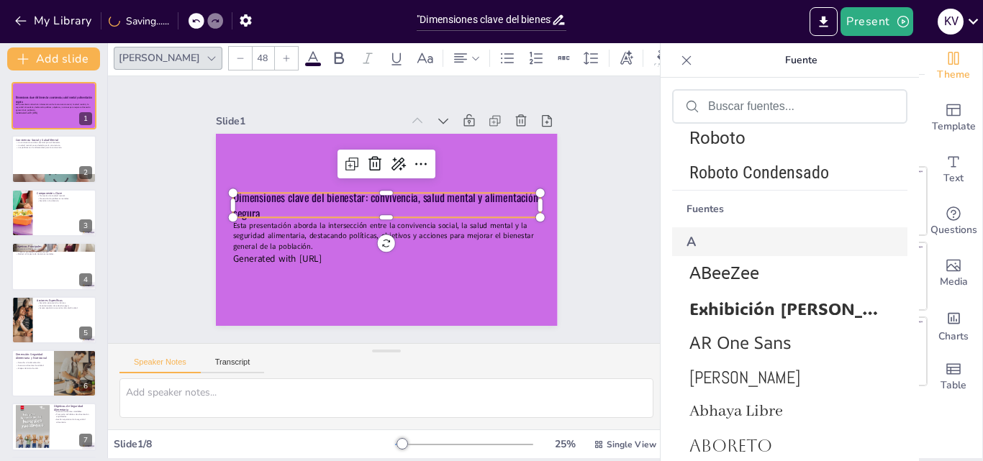
scroll to position [480, 0]
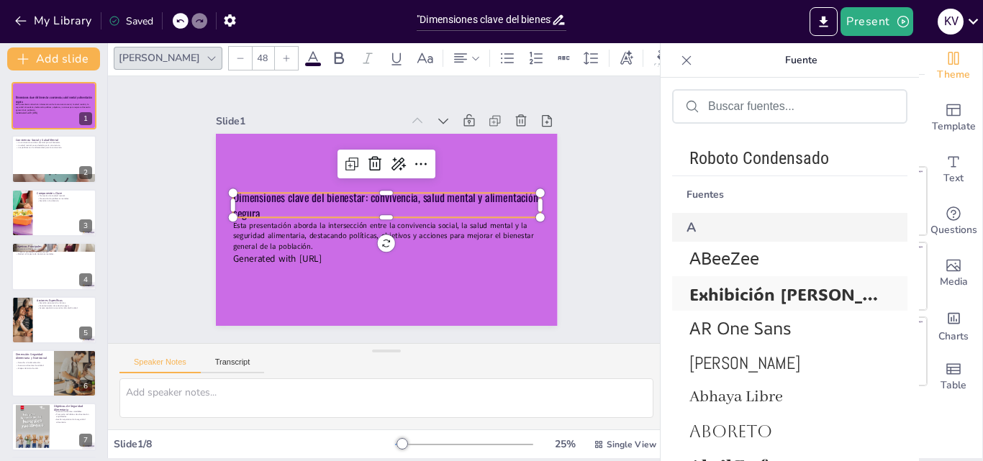
click at [735, 303] on font "Exhibición ADLaM" at bounding box center [804, 294] width 231 height 22
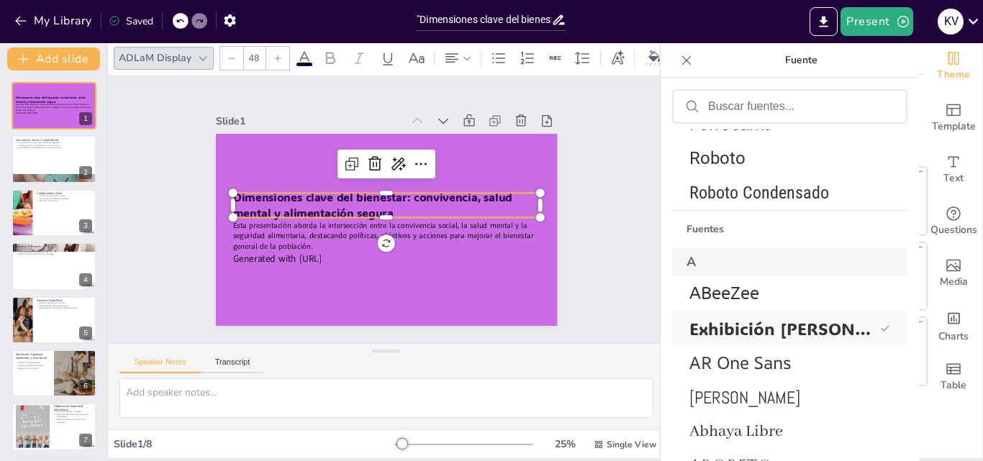
scroll to position [514, 0]
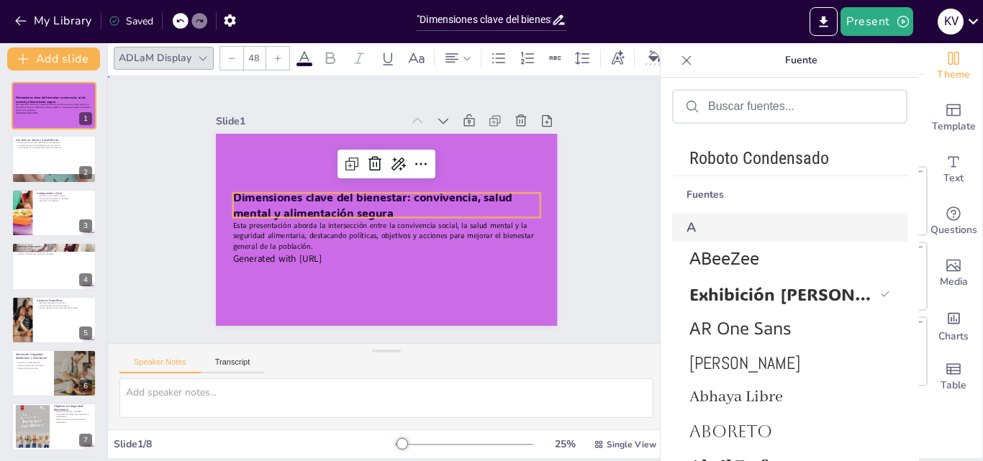
click at [600, 180] on div "Slide 1 Dimensiones clave del bienestar: convivencia, salud mental y alimentaci…" at bounding box center [387, 209] width 612 height 426
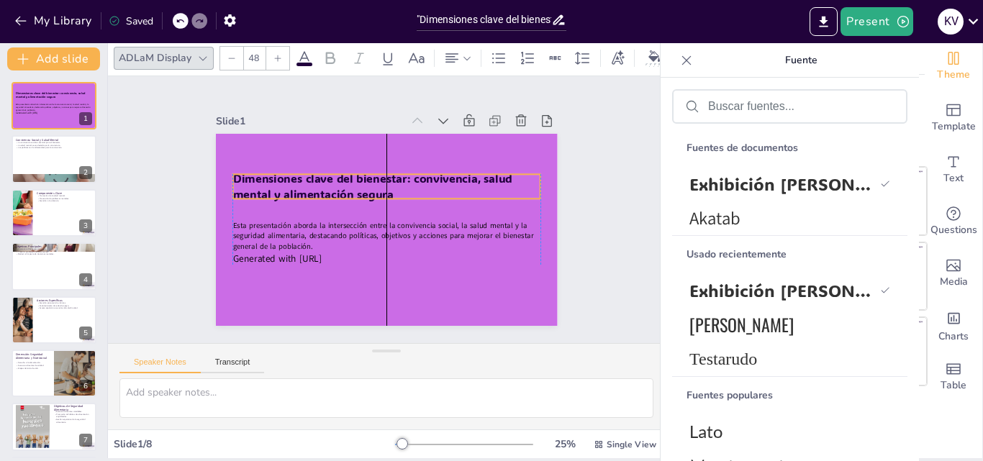
drag, startPoint x: 399, startPoint y: 191, endPoint x: 399, endPoint y: 172, distance: 18.7
click at [399, 172] on p "Dimensiones clave del bienestar: convivencia, salud mental y alimentación segura" at bounding box center [390, 187] width 307 height 95
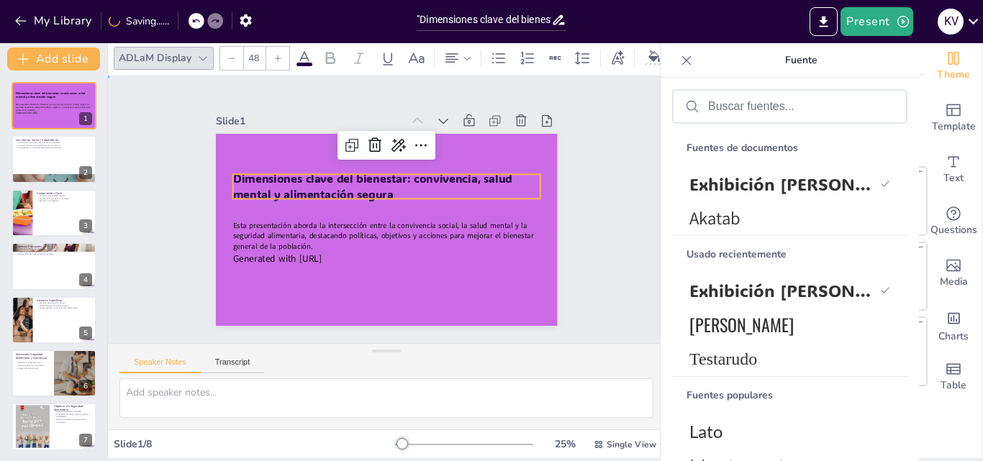
click at [599, 239] on div "Slide 1 Dimensiones clave del bienestar: convivencia, salud mental y alimentaci…" at bounding box center [386, 210] width 426 height 612
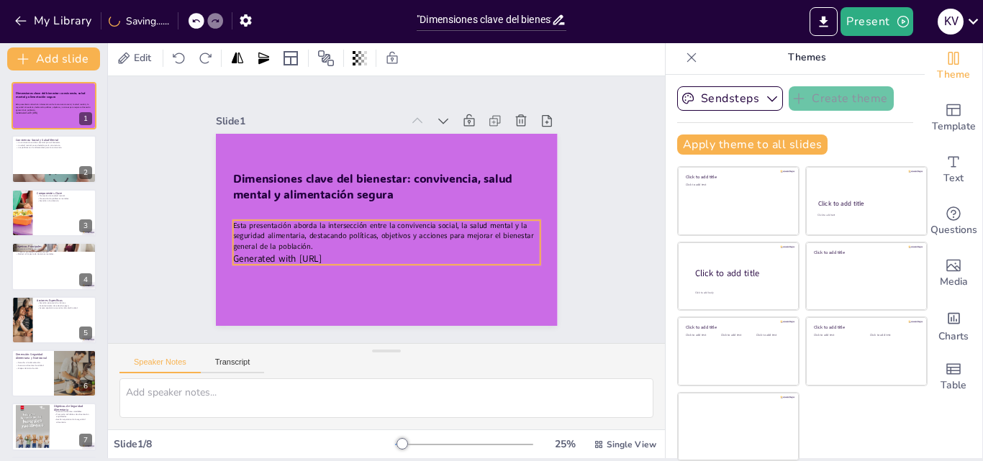
click at [435, 237] on p "Esta presentación aborda la intersección entre la convivencia social, la salud …" at bounding box center [383, 235] width 309 height 63
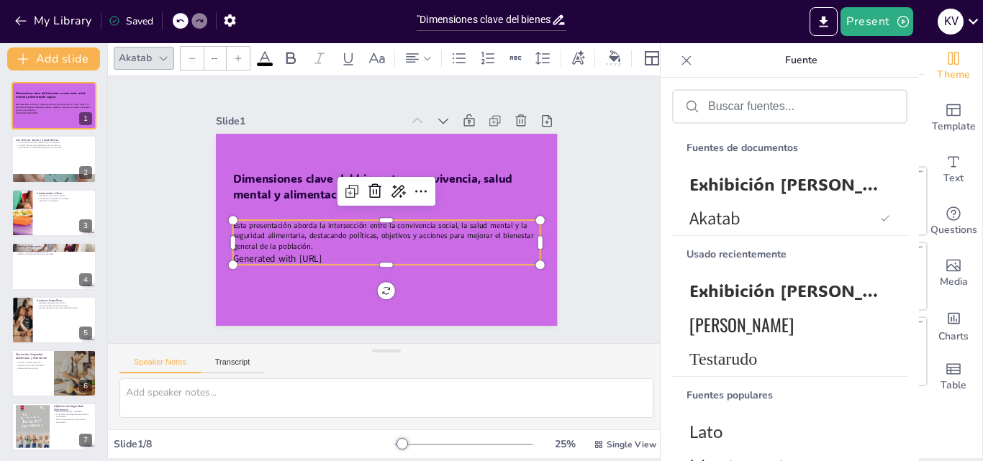
click at [227, 223] on span "Esta presentación aborda la intersección entre la convivencia social, la salud …" at bounding box center [376, 229] width 298 height 83
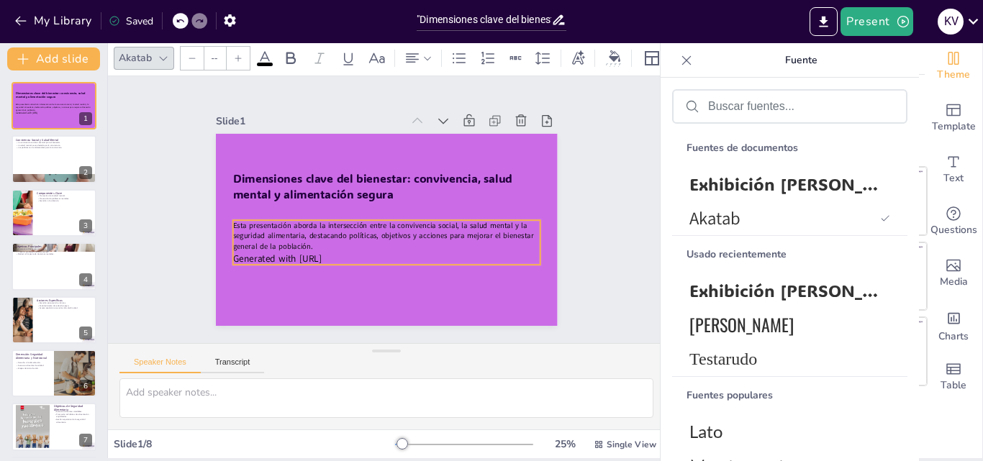
click at [227, 223] on span "Esta presentación aborda la intersección entre la convivencia social, la salud …" at bounding box center [376, 229] width 298 height 83
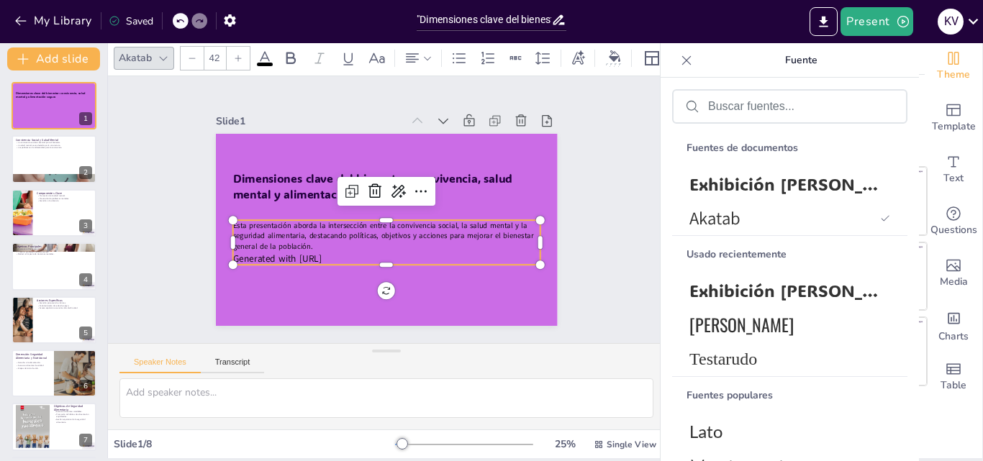
click at [237, 223] on span "Esta presentación aborda la intersección entre la convivencia social, la salud …" at bounding box center [365, 225] width 256 height 194
click at [227, 223] on span "Esta presentación aborda la intersección entre la convivencia social, la salud …" at bounding box center [373, 229] width 292 height 112
type input "53"
click at [414, 196] on icon at bounding box center [425, 207] width 23 height 23
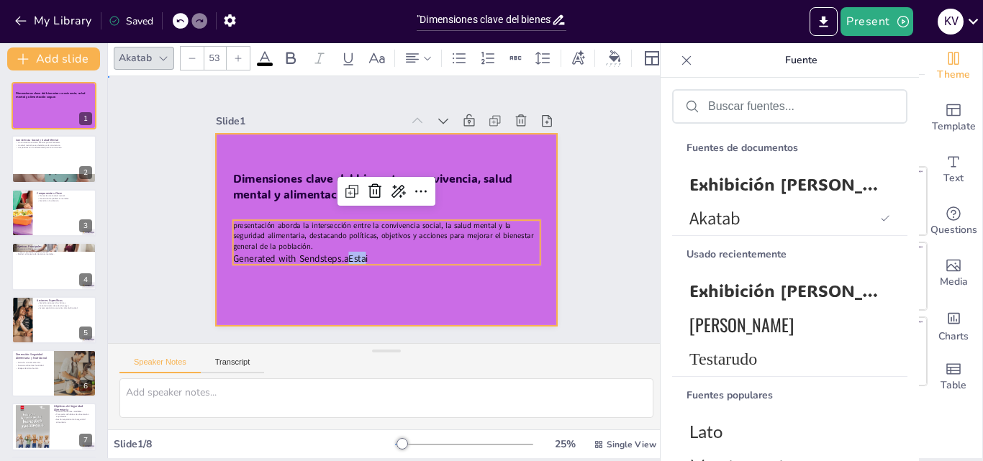
click at [301, 291] on div at bounding box center [374, 226] width 389 height 356
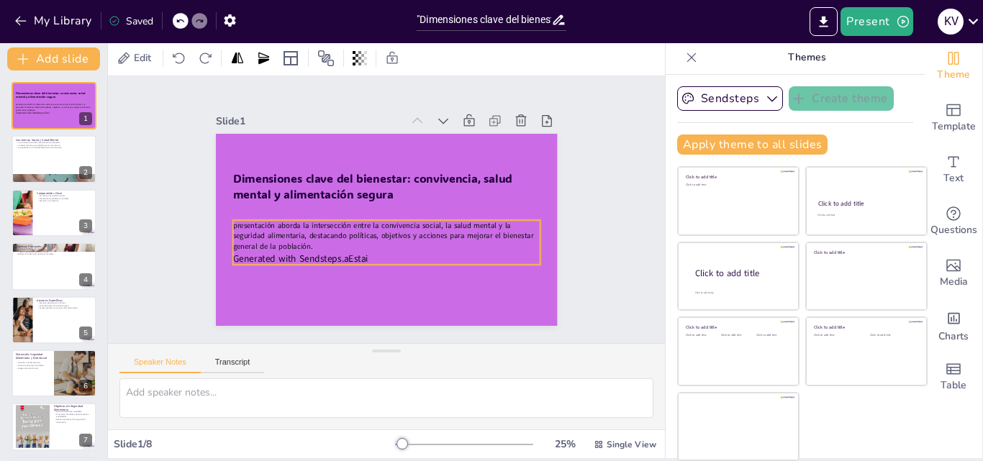
click at [229, 222] on span "presentación aborda la intersección entre la convivencia social, la salud menta…" at bounding box center [370, 227] width 283 height 141
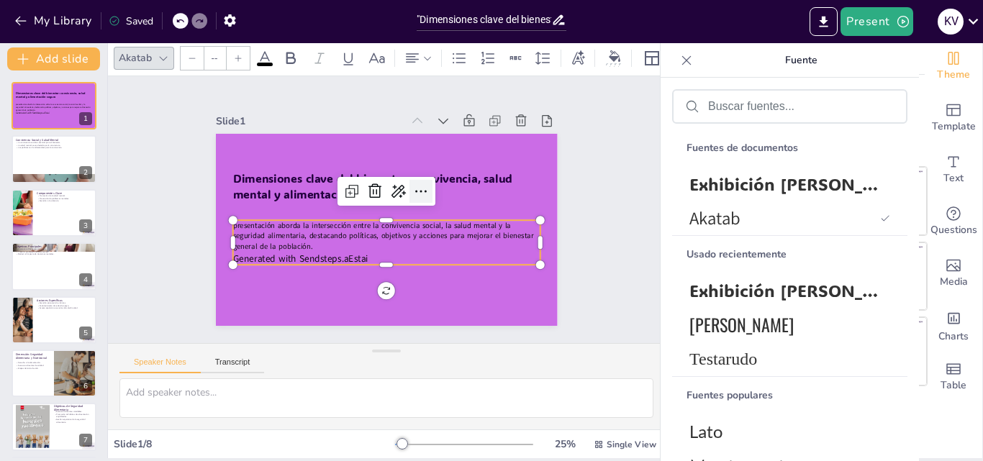
click at [414, 196] on icon at bounding box center [425, 207] width 23 height 23
click at [239, 60] on div at bounding box center [238, 58] width 23 height 23
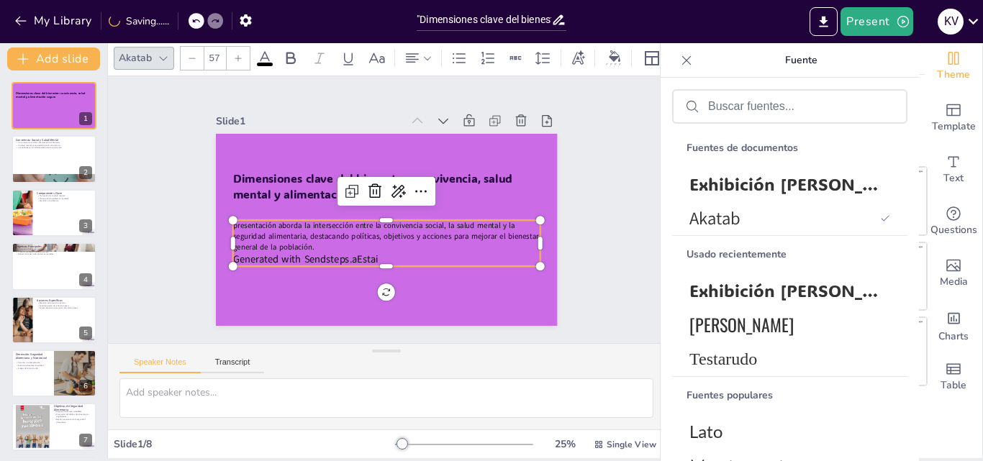
click at [239, 60] on div at bounding box center [238, 58] width 23 height 23
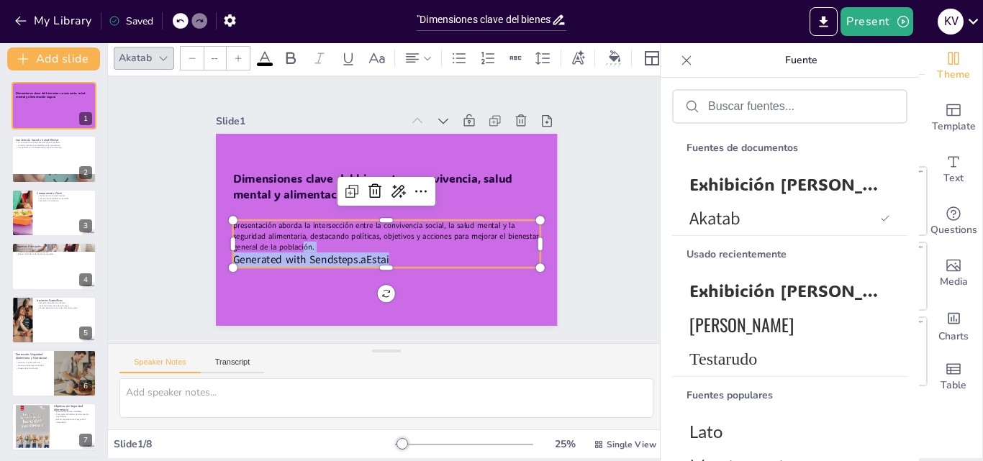
type input "61"
drag, startPoint x: 381, startPoint y: 255, endPoint x: 220, endPoint y: 253, distance: 161.2
click at [224, 253] on p "Generated with Sendsteps.aEstai" at bounding box center [361, 253] width 274 height 167
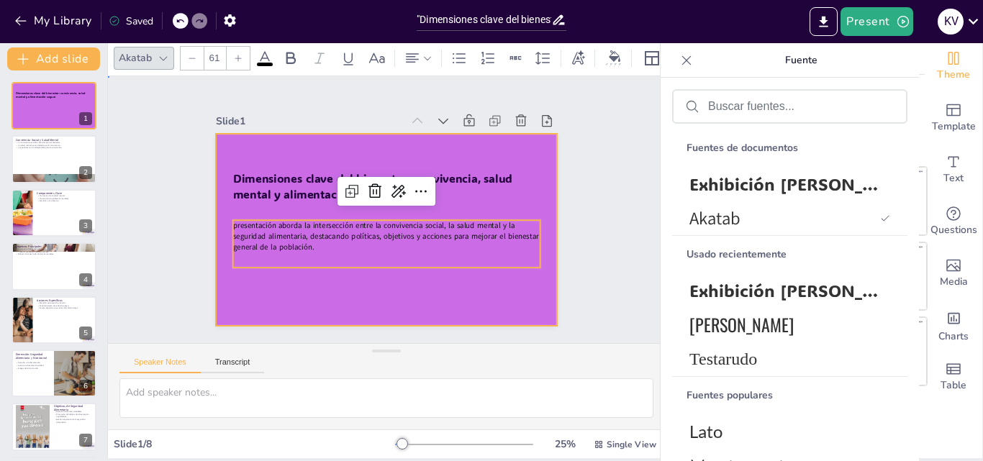
click at [290, 292] on div at bounding box center [382, 229] width 374 height 259
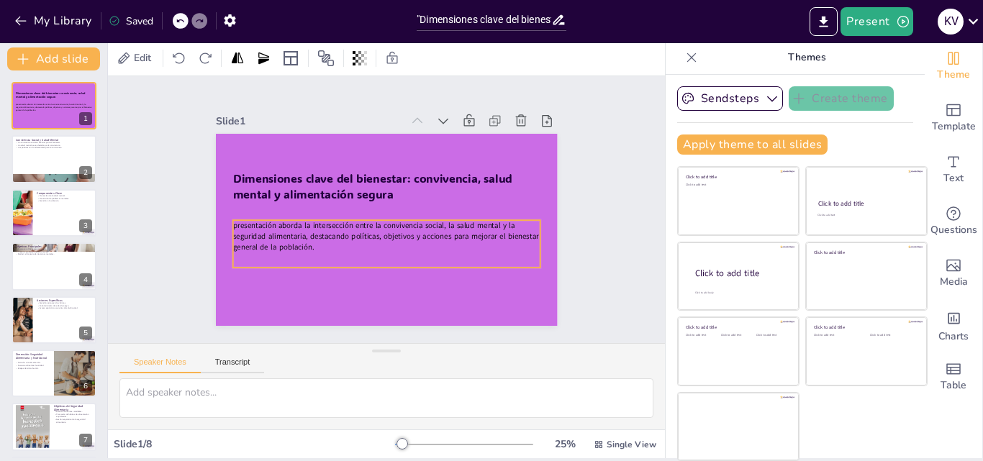
click at [282, 257] on p at bounding box center [361, 253] width 274 height 167
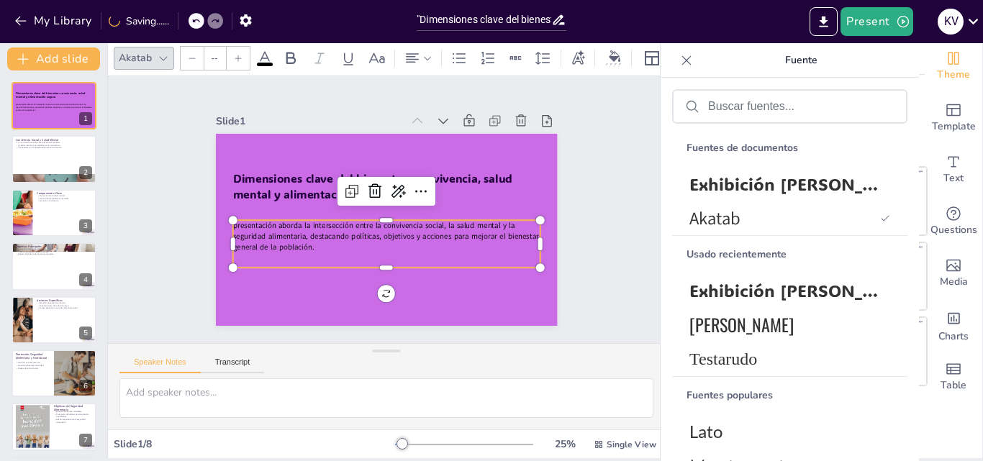
click at [245, 50] on div at bounding box center [238, 58] width 23 height 23
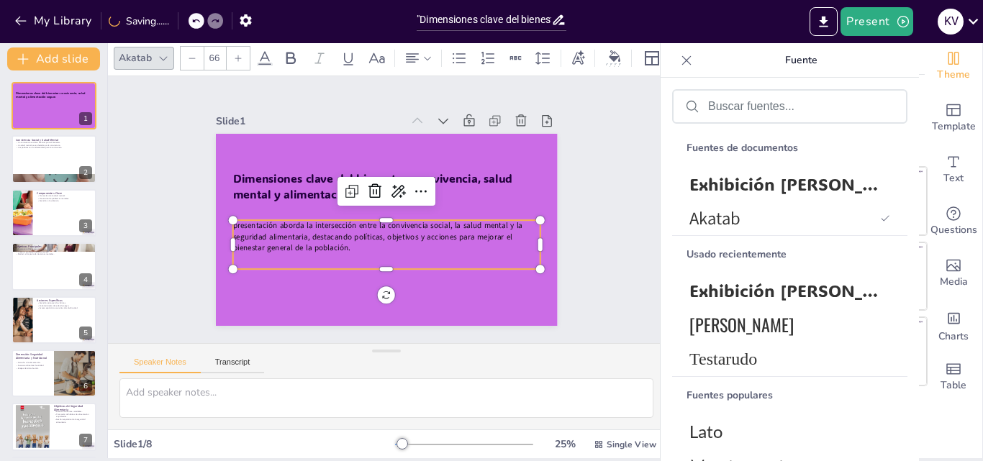
click at [245, 50] on div at bounding box center [238, 58] width 23 height 23
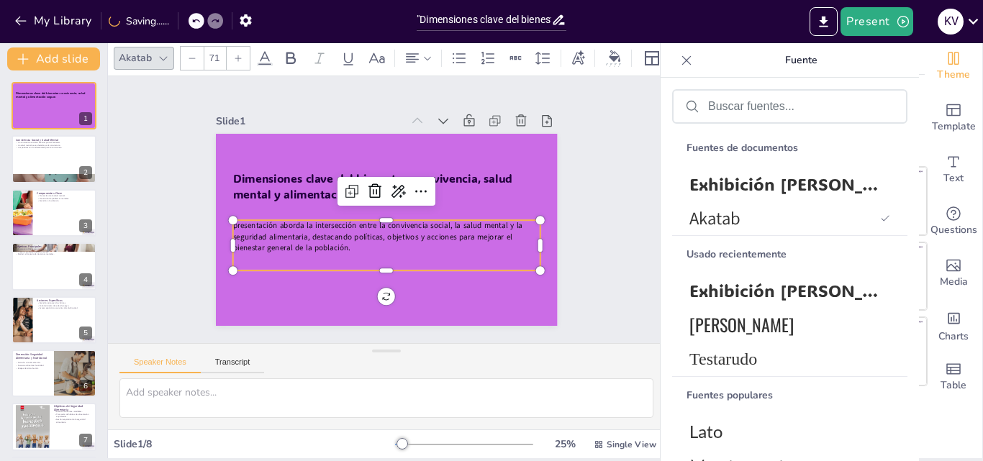
click at [245, 50] on div at bounding box center [238, 58] width 23 height 23
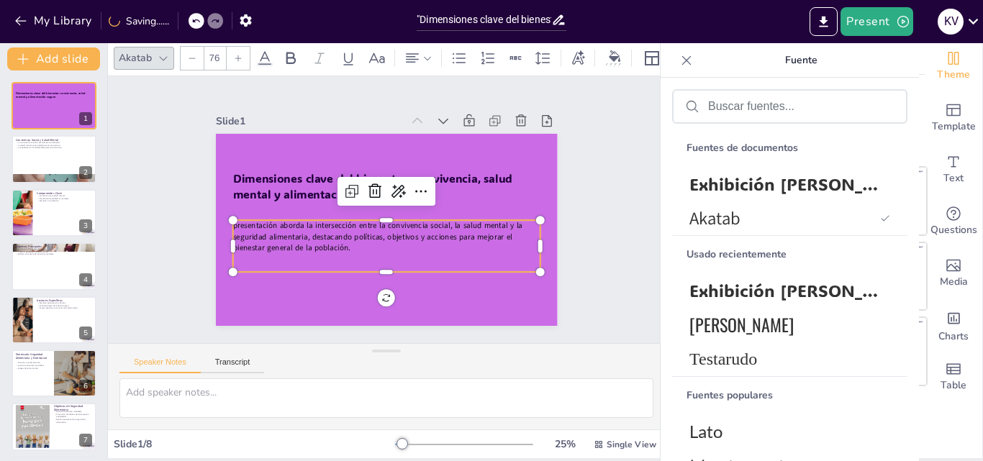
click at [245, 50] on div at bounding box center [238, 58] width 23 height 23
click at [0, 333] on div "Dimensiones clave del bienestar: convivencia, salud mental y alimentación segur…" at bounding box center [53, 293] width 107 height 422
drag, startPoint x: 0, startPoint y: 333, endPoint x: 220, endPoint y: 178, distance: 269.1
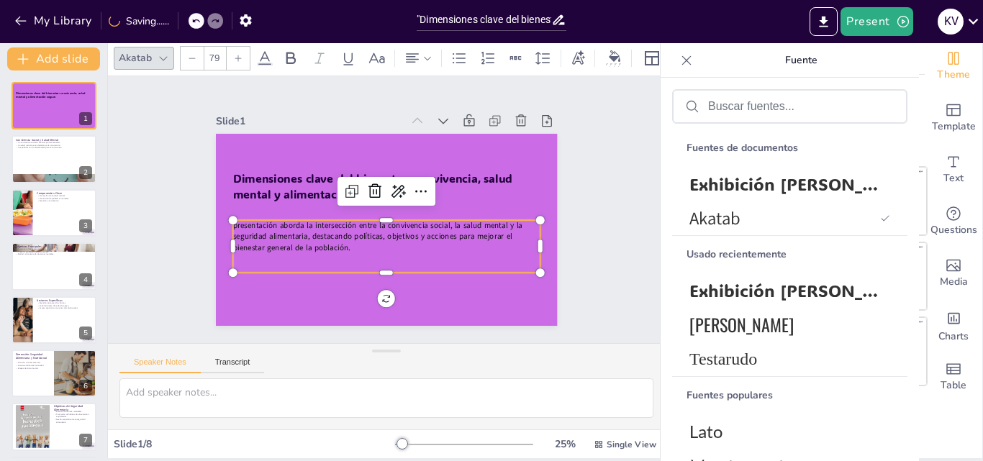
click at [220, 178] on div "Document fonts ADLaM Display Akatab Recently used ADLaM Display Oswald Mulish P…" at bounding box center [491, 252] width 983 height 418
click at [244, 58] on div at bounding box center [238, 58] width 23 height 23
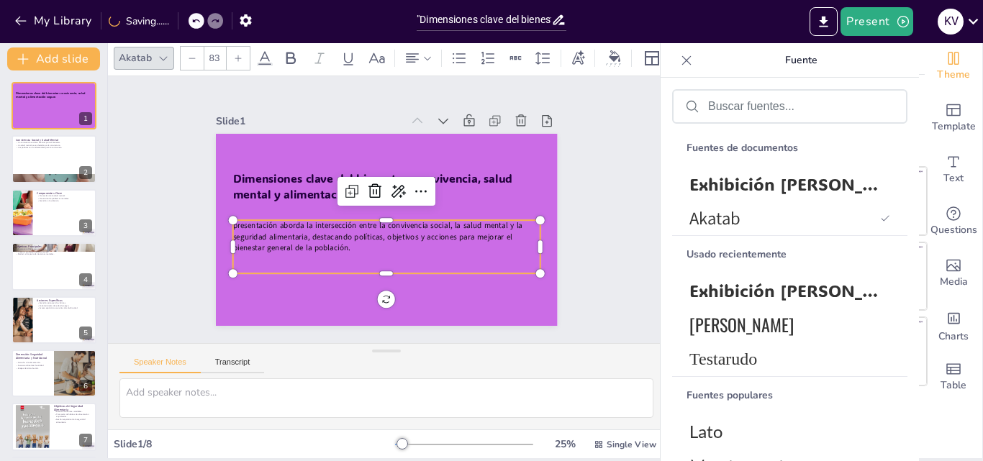
click at [244, 58] on div at bounding box center [238, 58] width 23 height 23
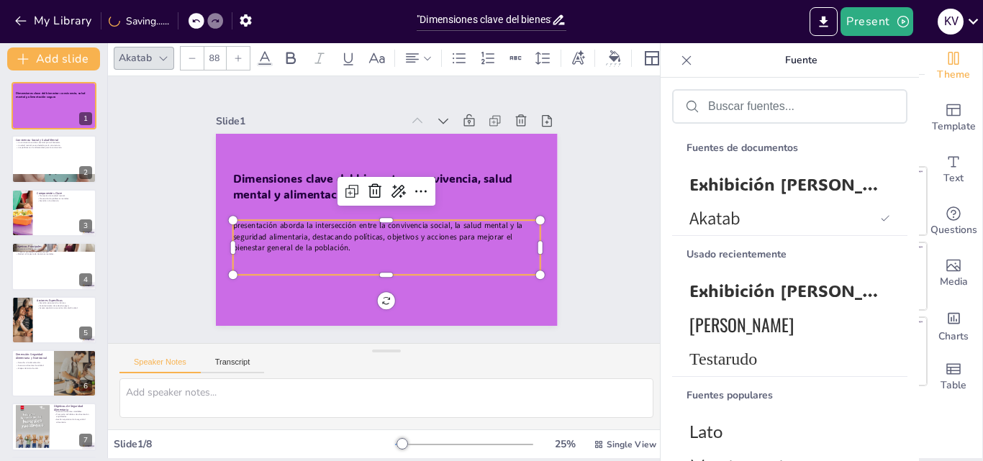
click at [244, 58] on div at bounding box center [238, 58] width 23 height 23
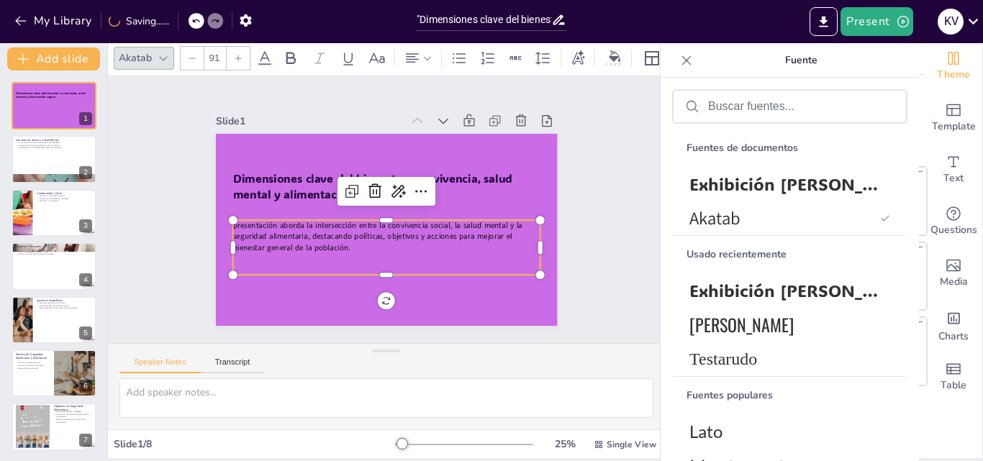
click at [244, 58] on div at bounding box center [238, 58] width 23 height 23
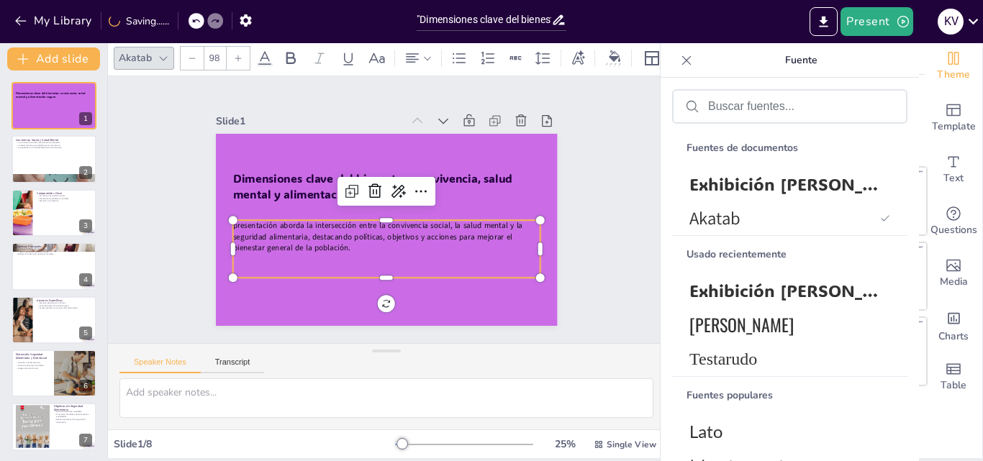
click at [244, 58] on div at bounding box center [238, 58] width 23 height 23
type input "102"
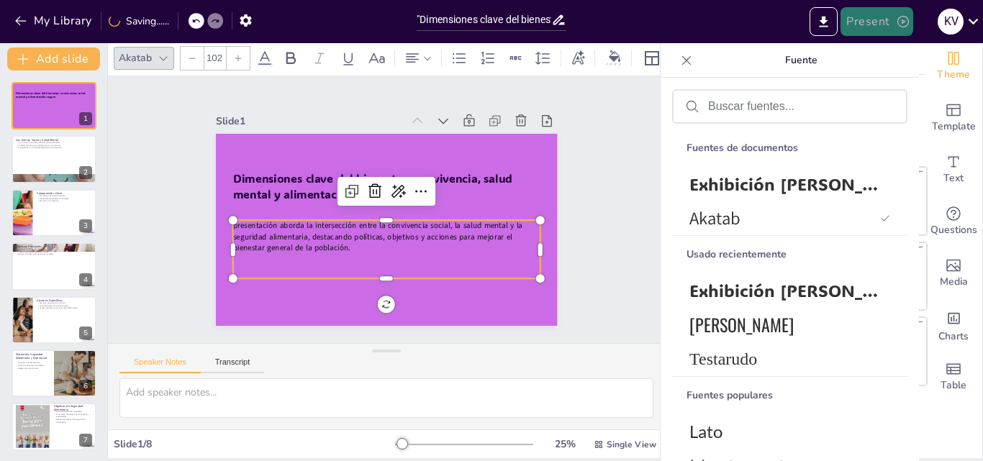
click at [850, 13] on button "Present" at bounding box center [876, 21] width 72 height 29
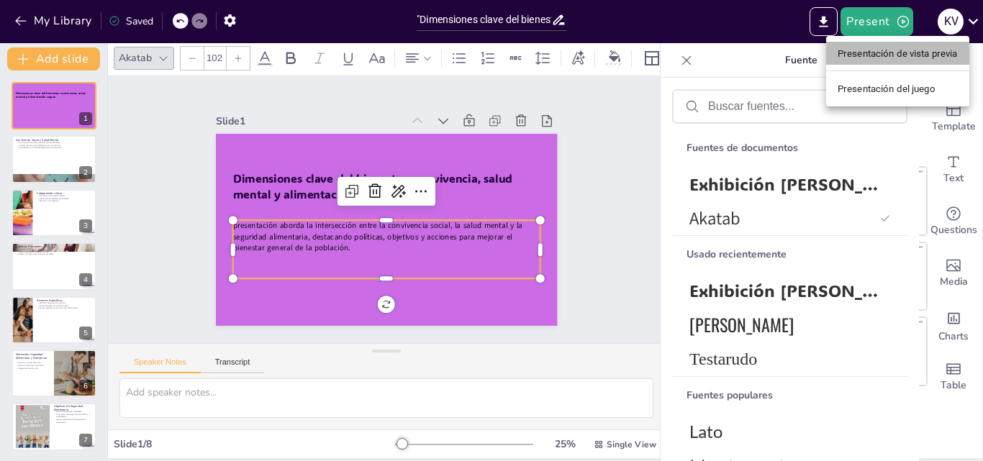
click at [905, 49] on font "Presentación de vista previa" at bounding box center [898, 53] width 120 height 11
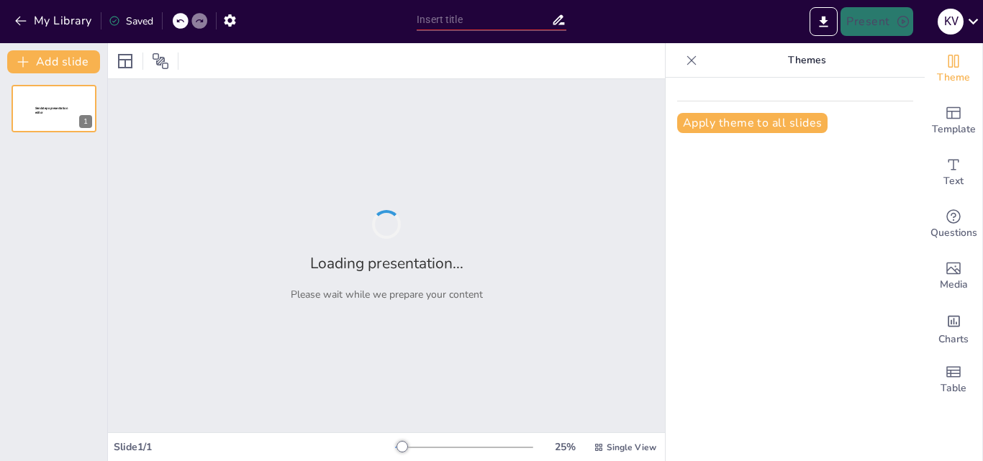
type input ""Dimensiones clave del bienestar: convivencia salud mental y alimentación segura"
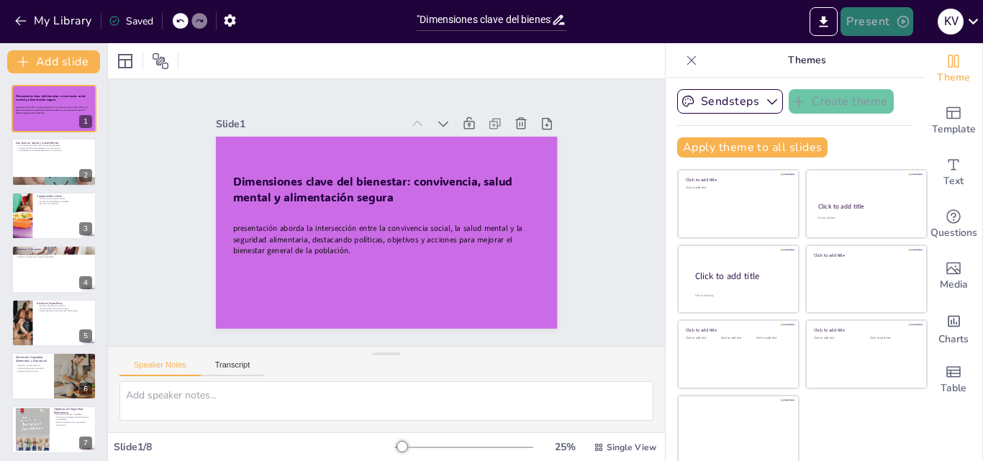
click at [886, 21] on button "Present" at bounding box center [876, 21] width 72 height 29
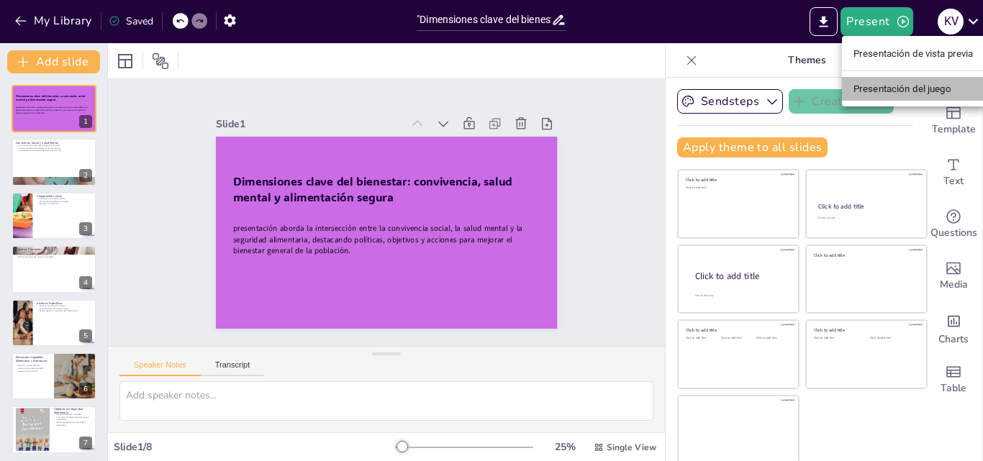
click at [875, 87] on font "Presentación del juego" at bounding box center [902, 88] width 98 height 11
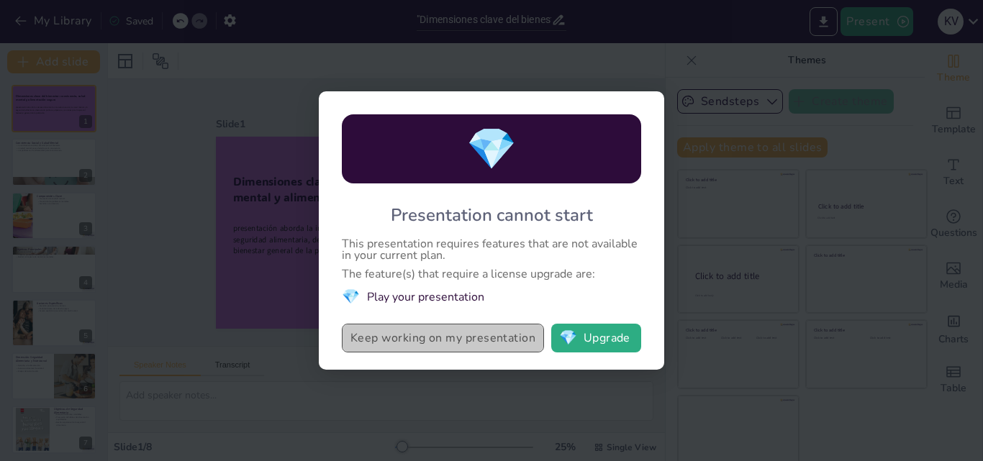
click at [478, 330] on button "Keep working on my presentation" at bounding box center [443, 338] width 202 height 29
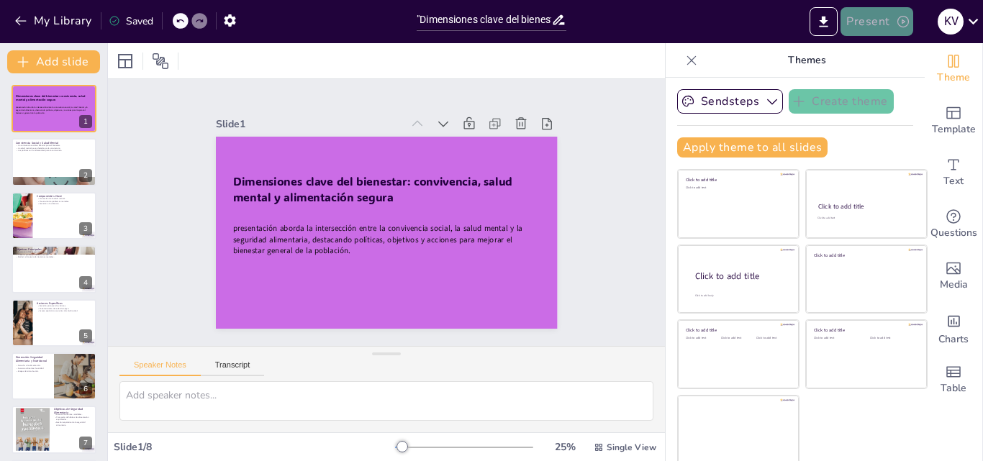
click at [881, 24] on button "Present" at bounding box center [876, 21] width 72 height 29
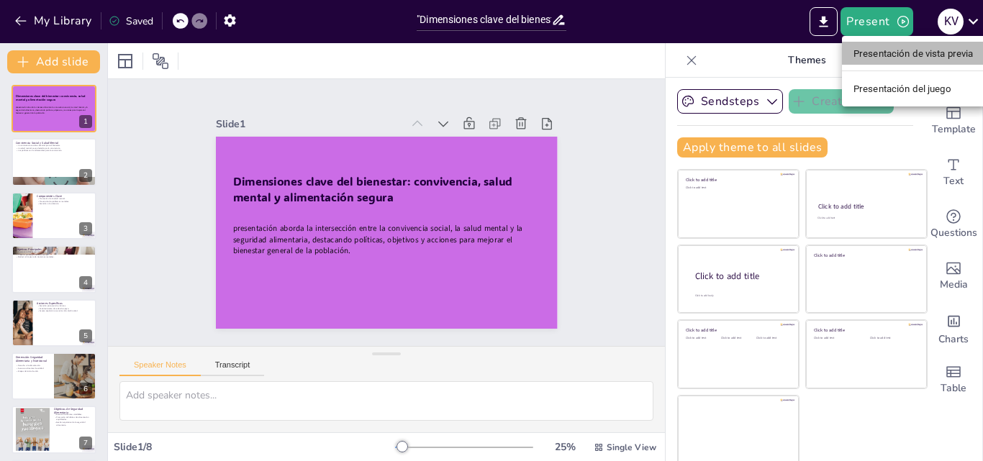
click at [863, 53] on font "Presentación de vista previa" at bounding box center [913, 53] width 120 height 11
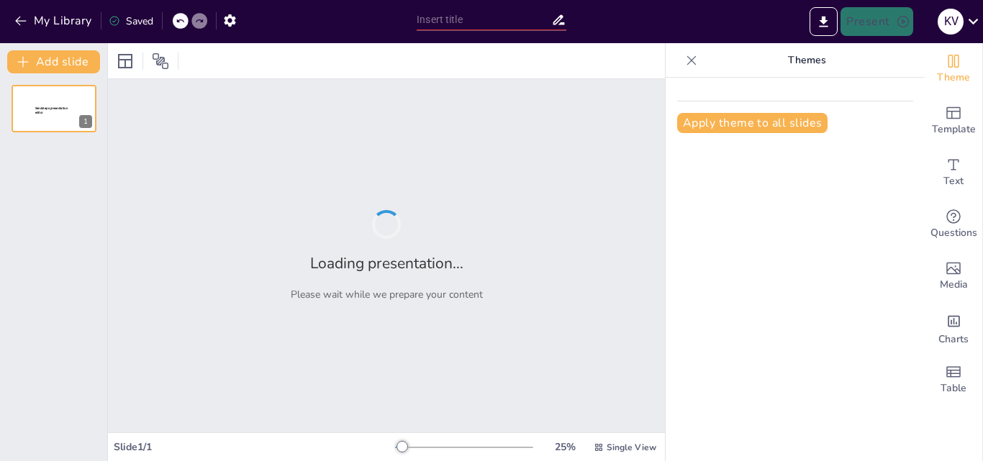
type input ""Dimensiones clave del bienestar: convivencia salud mental y alimentación segura"
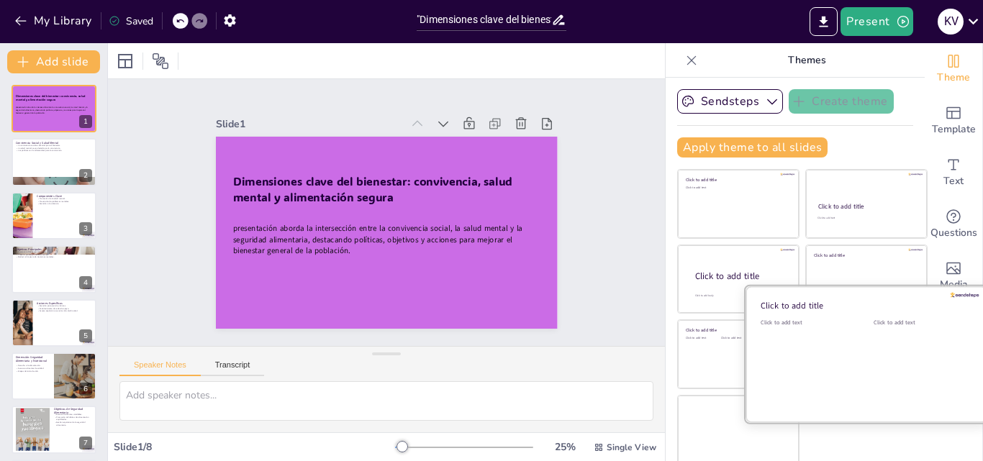
scroll to position [3, 0]
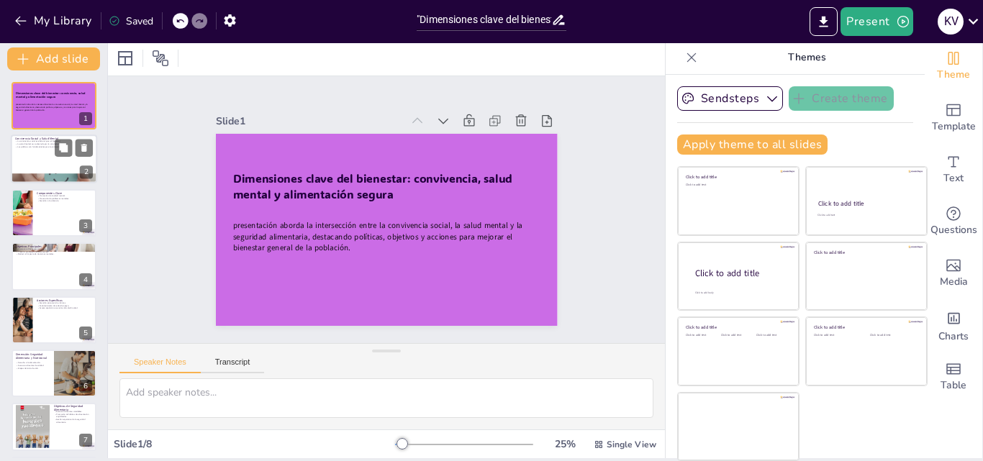
click at [40, 164] on div at bounding box center [54, 159] width 86 height 49
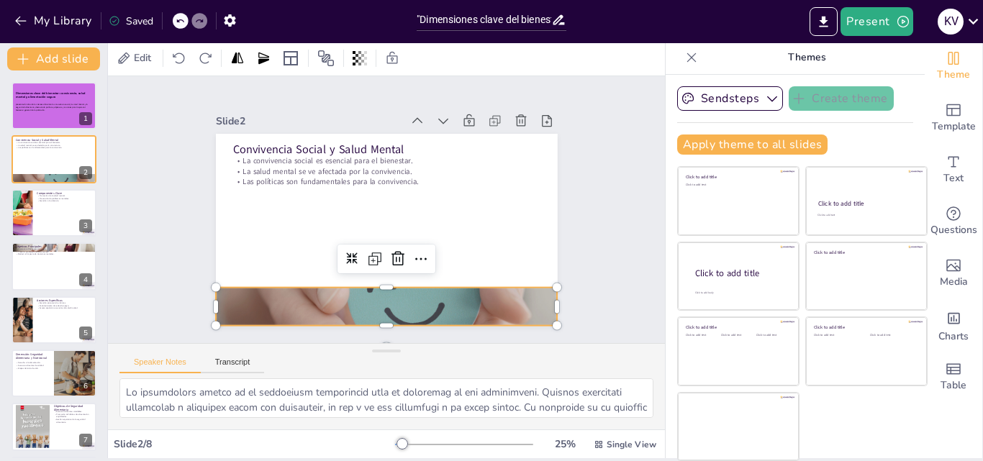
click at [324, 271] on div at bounding box center [416, 117] width 390 height 307
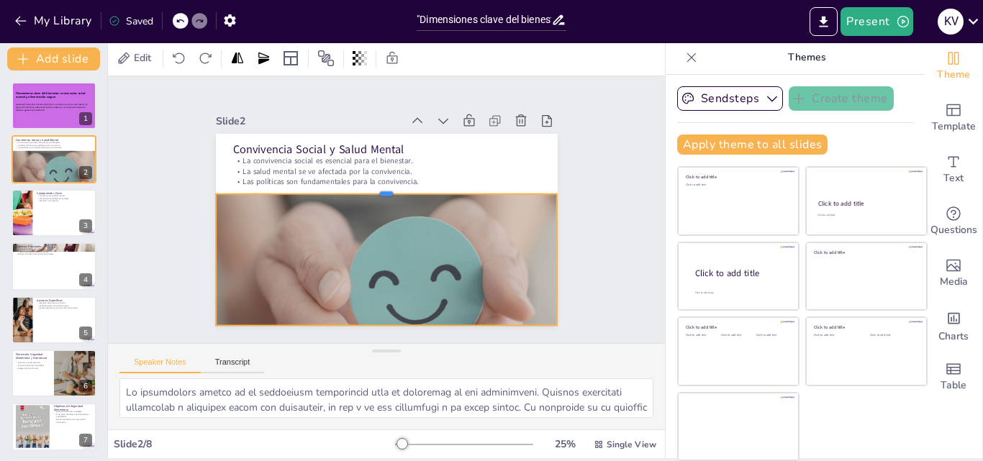
drag, startPoint x: 371, startPoint y: 281, endPoint x: 361, endPoint y: 189, distance: 93.3
click at [361, 189] on div at bounding box center [390, 189] width 337 height 82
click at [41, 217] on div at bounding box center [54, 213] width 86 height 49
type textarea "Lo ipsumdolo si am conse adipis el seddoeiu temp incid utlaboreetd magnaaliqua.…"
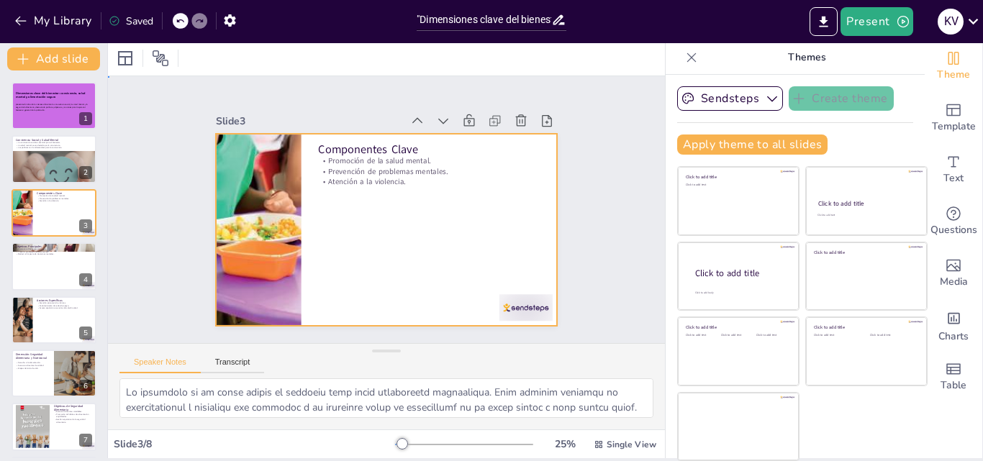
click at [345, 229] on div at bounding box center [384, 230] width 360 height 227
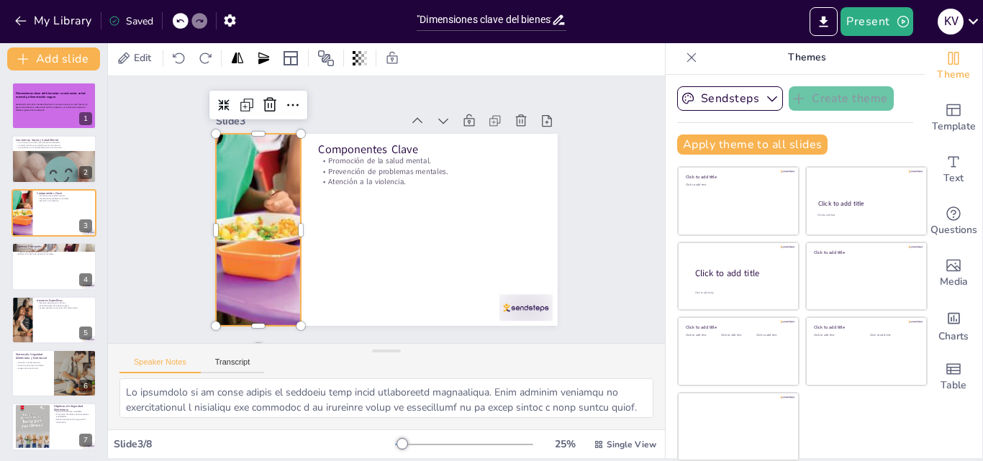
click at [255, 229] on div at bounding box center [258, 189] width 432 height 304
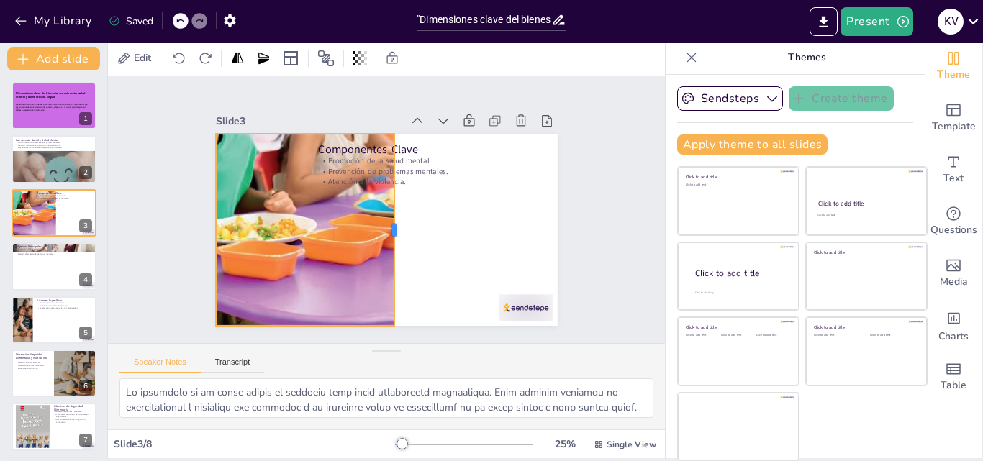
drag, startPoint x: 286, startPoint y: 224, endPoint x: 380, endPoint y: 226, distance: 93.6
click at [380, 226] on div at bounding box center [395, 232] width 51 height 190
click at [382, 156] on div at bounding box center [398, 231] width 32 height 192
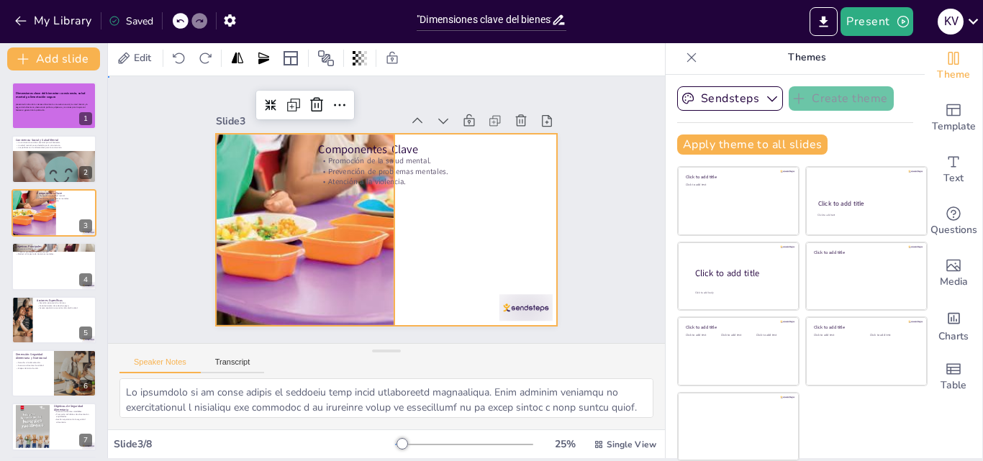
click at [440, 211] on div at bounding box center [382, 229] width 374 height 259
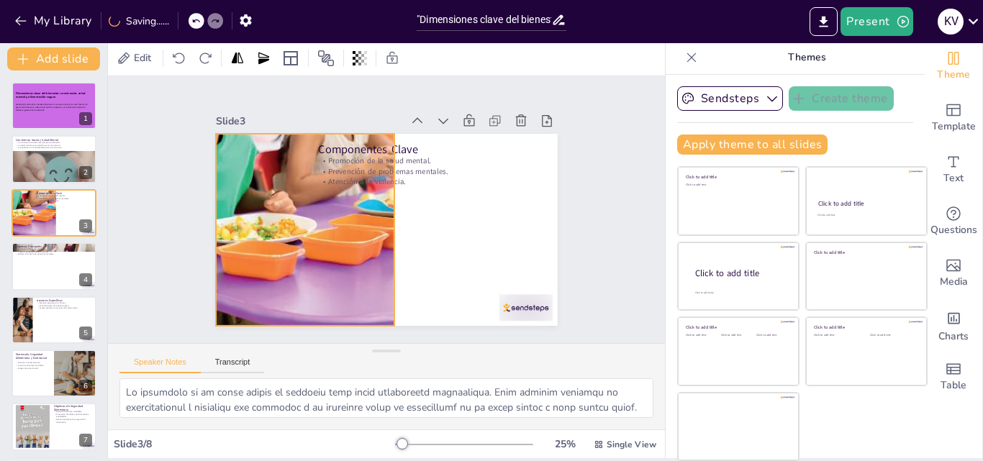
click at [364, 136] on div at bounding box center [256, 202] width 423 height 269
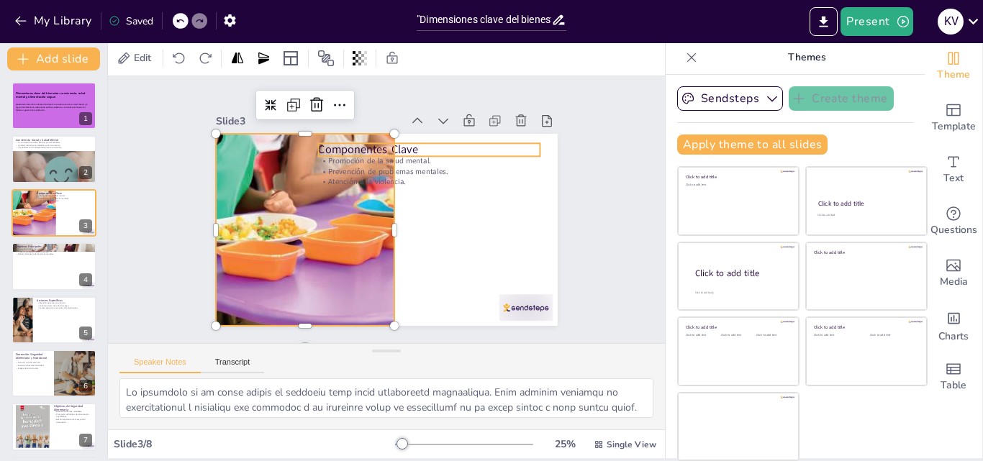
click at [367, 140] on p "Componentes Clave" at bounding box center [449, 172] width 209 height 105
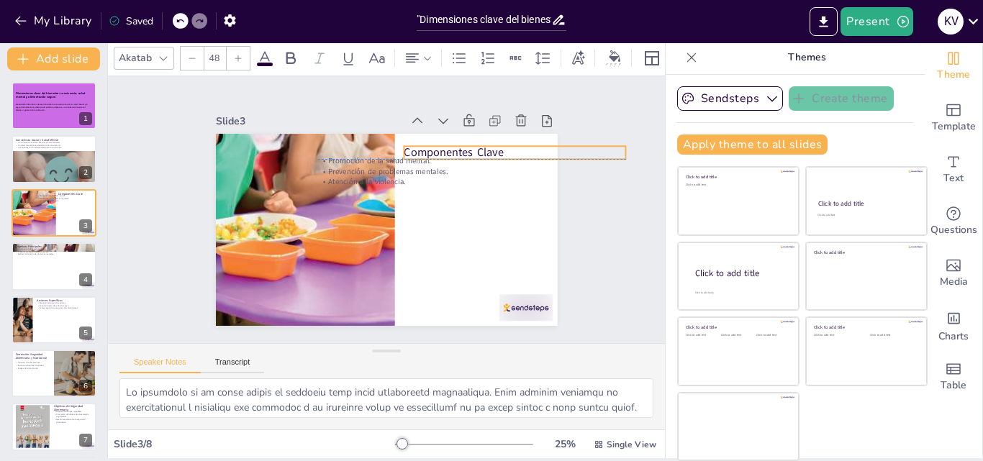
drag, startPoint x: 367, startPoint y: 140, endPoint x: 453, endPoint y: 137, distance: 85.7
click at [453, 137] on div "Componentes Clave Promoción de la salud mental. Prevención de problemas mentale…" at bounding box center [394, 134] width 340 height 35
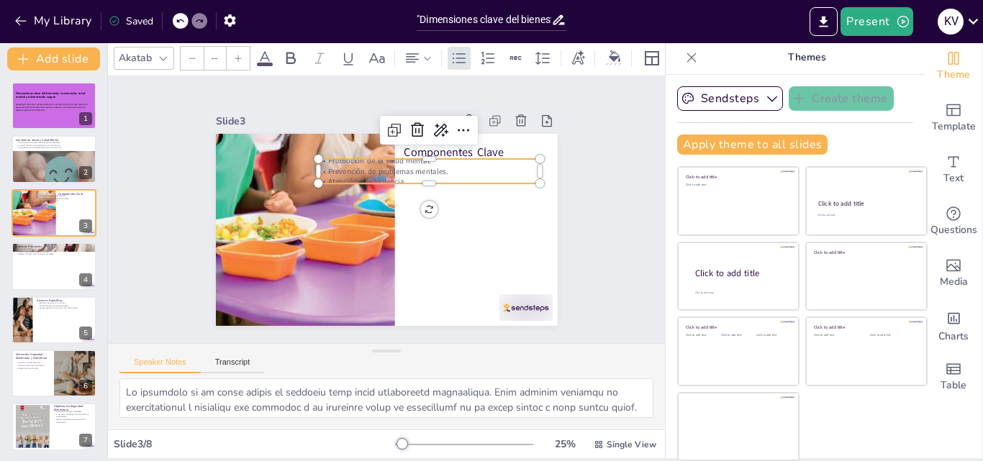
type input "32"
click at [350, 166] on p "Prevención de problemas mentales." at bounding box center [439, 186] width 214 height 78
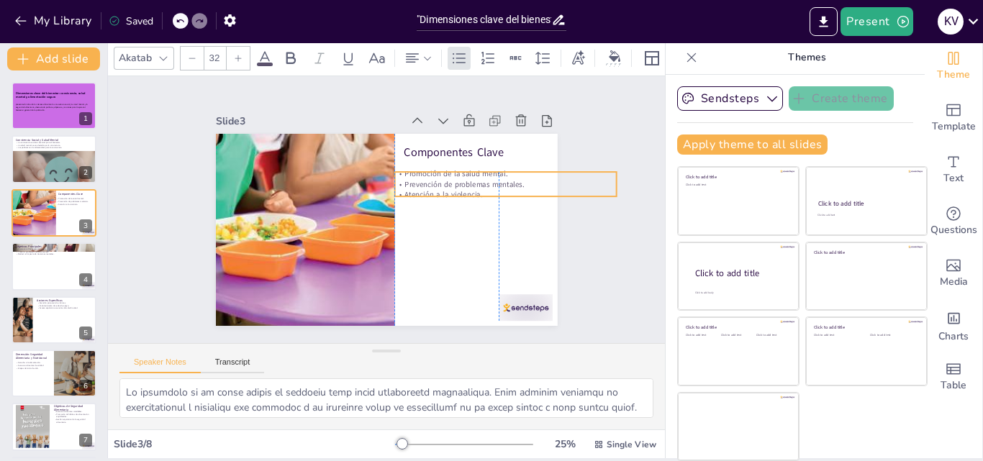
drag, startPoint x: 350, startPoint y: 166, endPoint x: 425, endPoint y: 179, distance: 75.9
click at [425, 181] on p "Prevención de problemas mentales." at bounding box center [508, 209] width 219 height 57
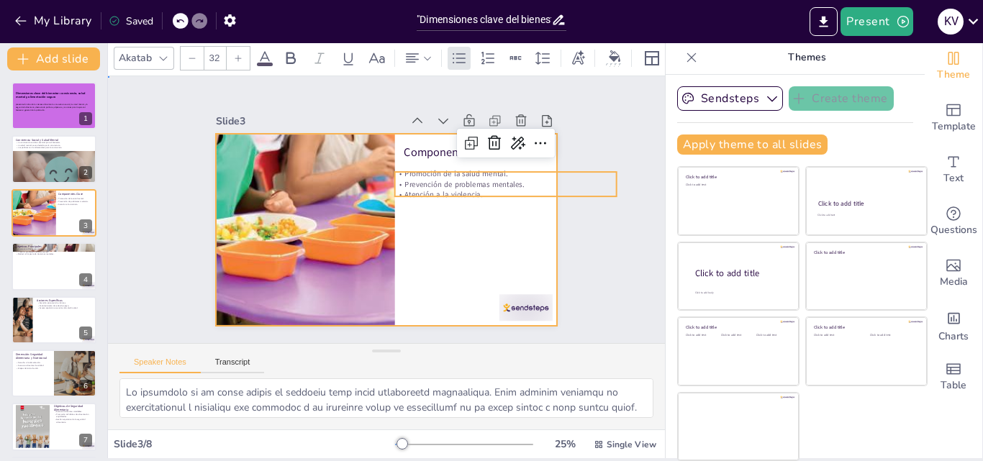
click at [426, 209] on div at bounding box center [382, 229] width 374 height 259
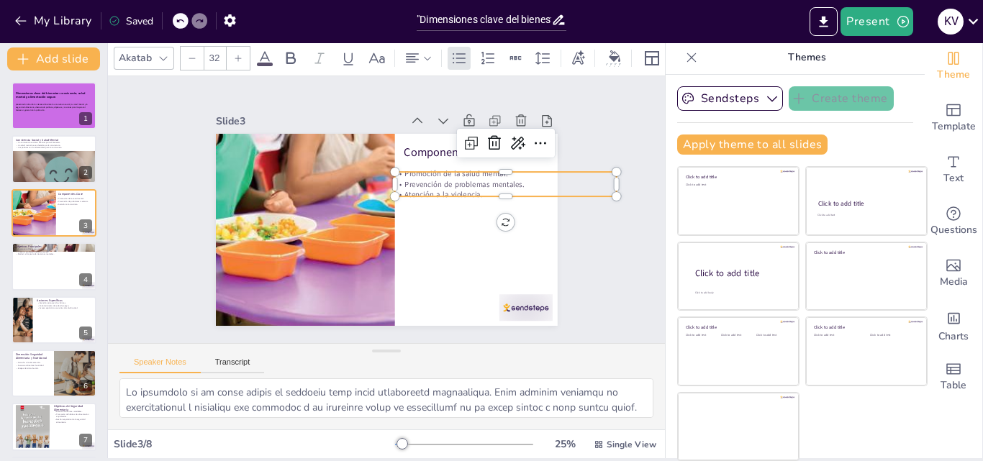
click at [407, 173] on p "Promoción de la salud mental." at bounding box center [511, 212] width 214 height 78
click at [236, 54] on icon at bounding box center [238, 58] width 9 height 9
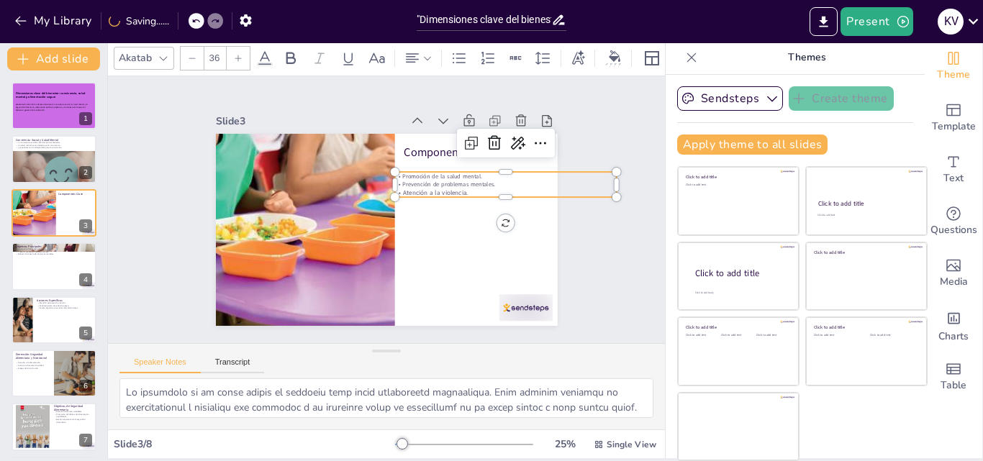
click at [236, 54] on icon at bounding box center [238, 58] width 9 height 9
type input "33"
click at [448, 181] on p "Promoción de la salud mental." at bounding box center [506, 240] width 196 height 118
